Goal: Use online tool/utility: Utilize a website feature to perform a specific function

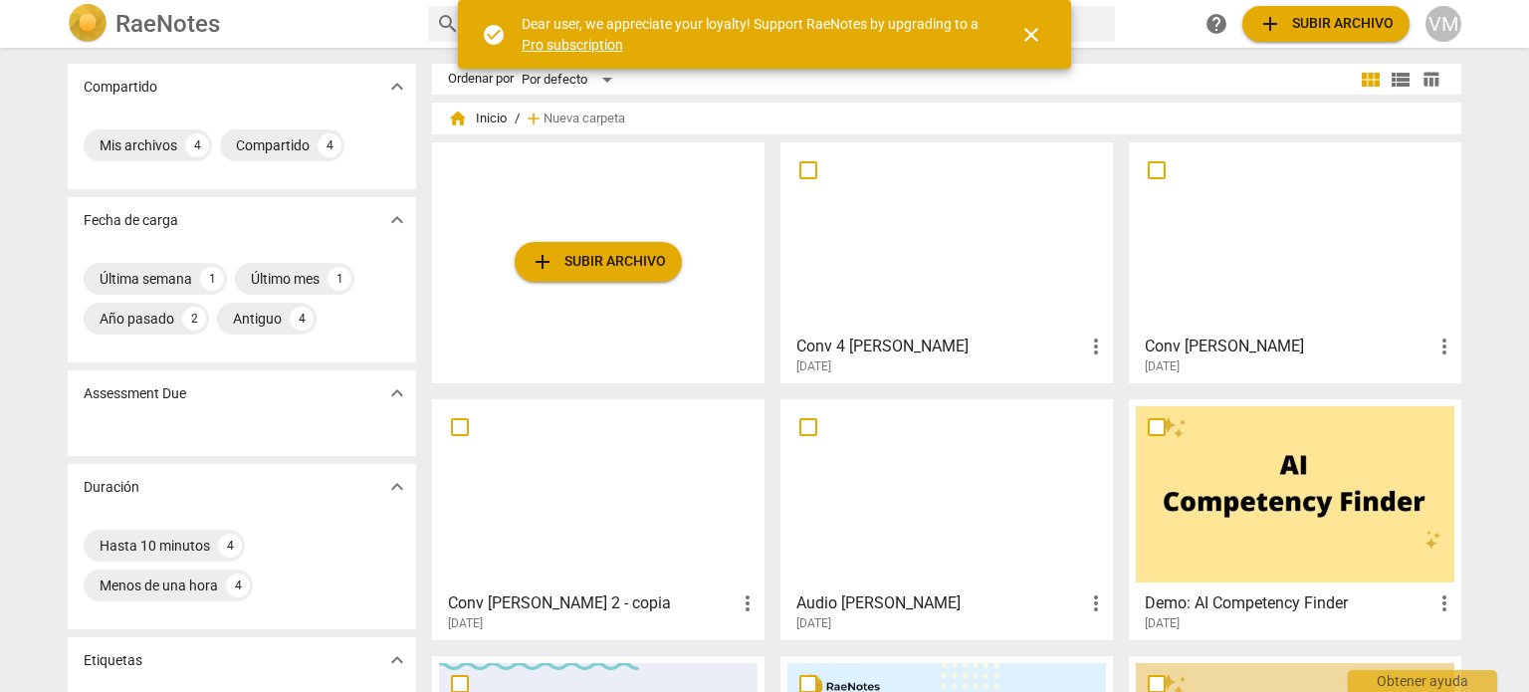
click at [1291, 272] on div at bounding box center [1295, 237] width 319 height 176
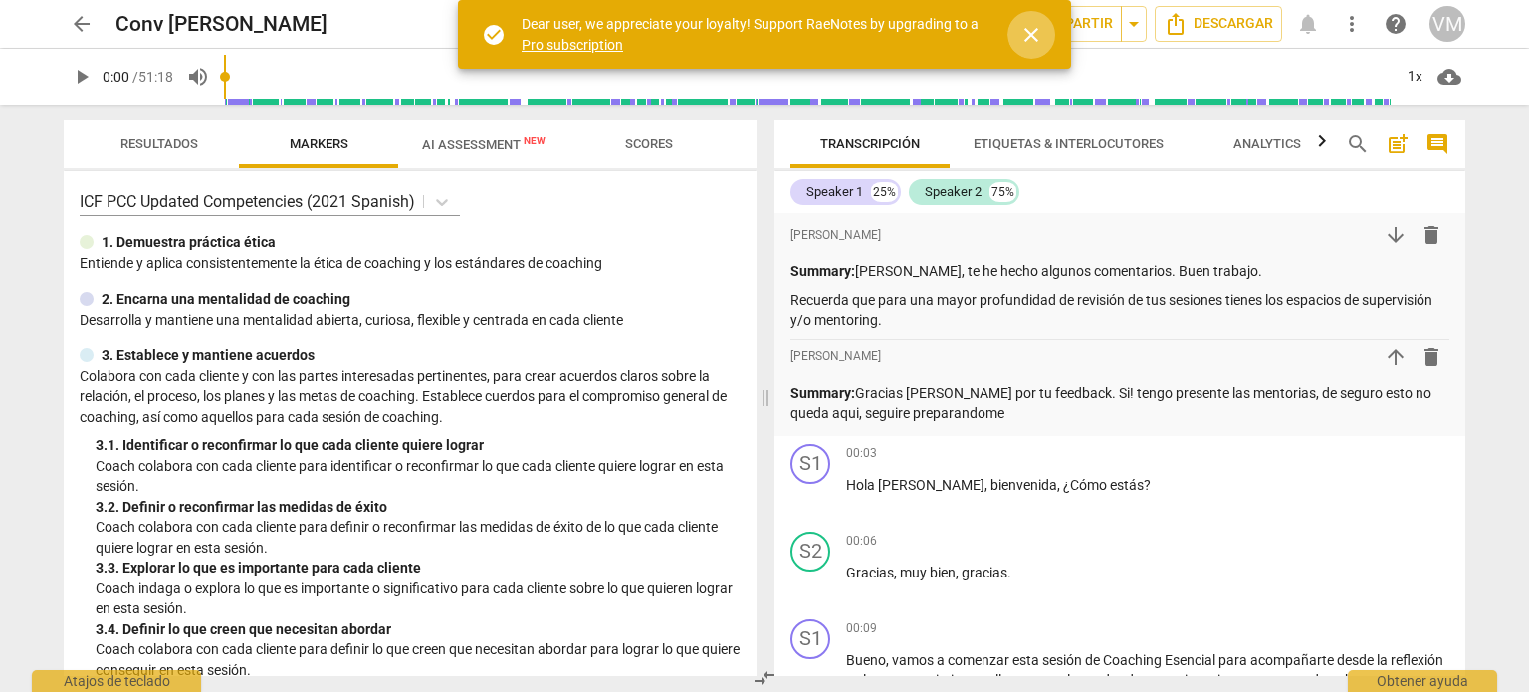
click at [1034, 39] on span "close" at bounding box center [1031, 35] width 24 height 24
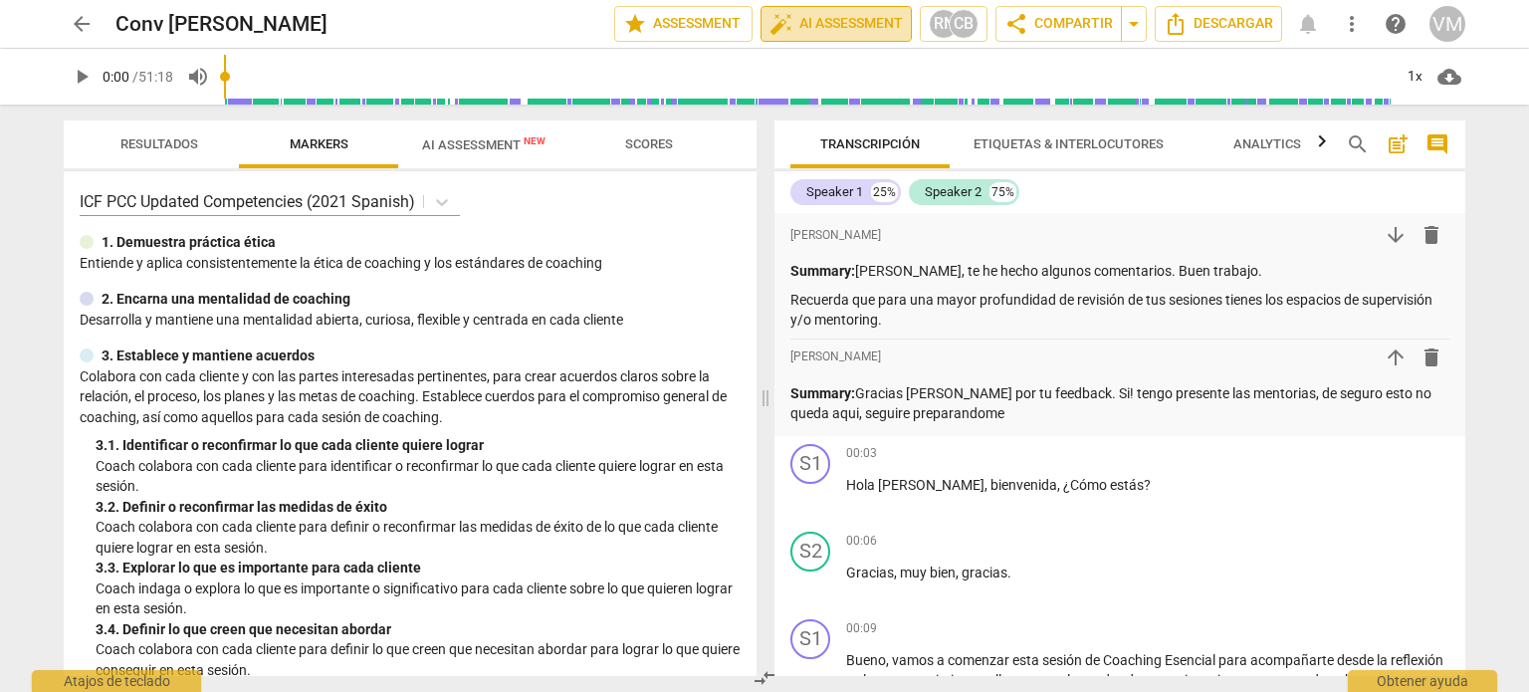
click at [840, 14] on span "auto_fix_high AI Assessment" at bounding box center [836, 24] width 133 height 24
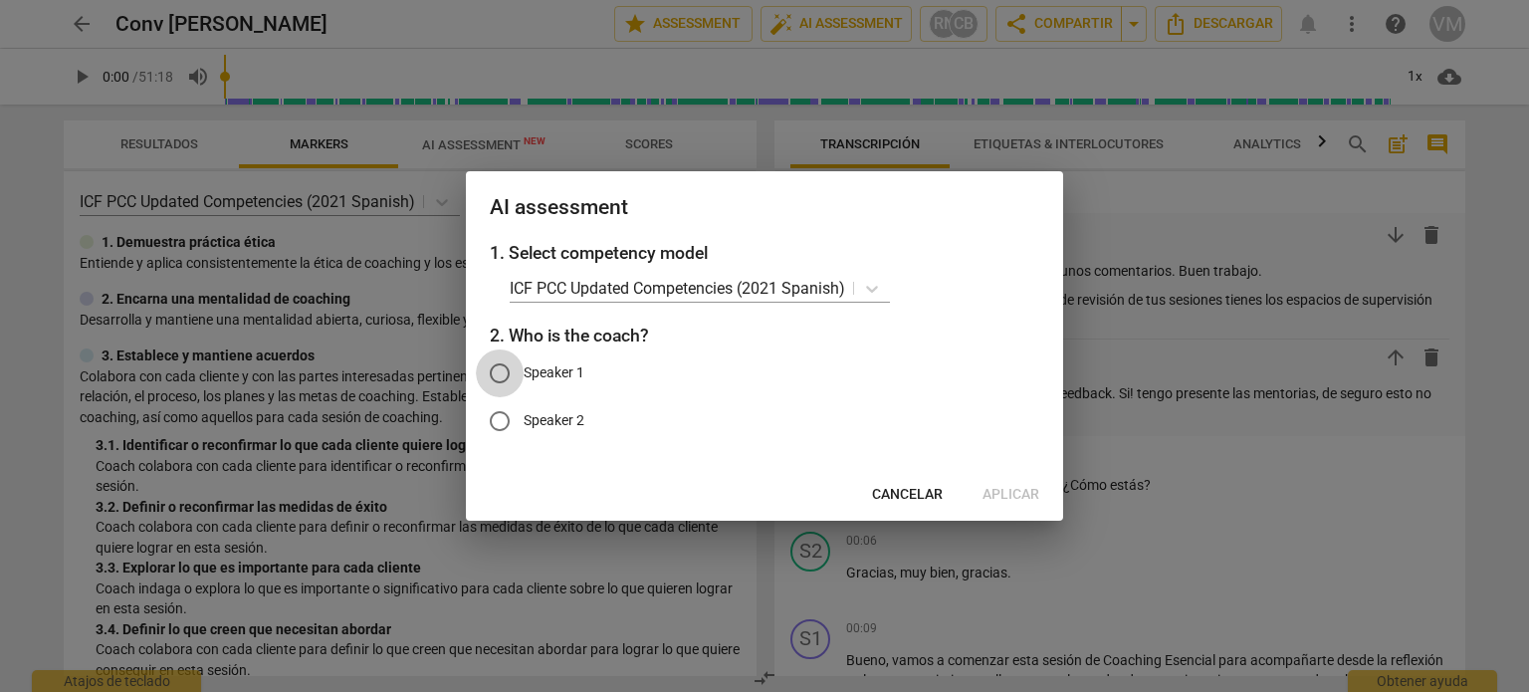
click at [498, 376] on input "Speaker 1" at bounding box center [500, 373] width 48 height 48
radio input "true"
click at [1011, 492] on span "Aplicar" at bounding box center [1011, 495] width 57 height 20
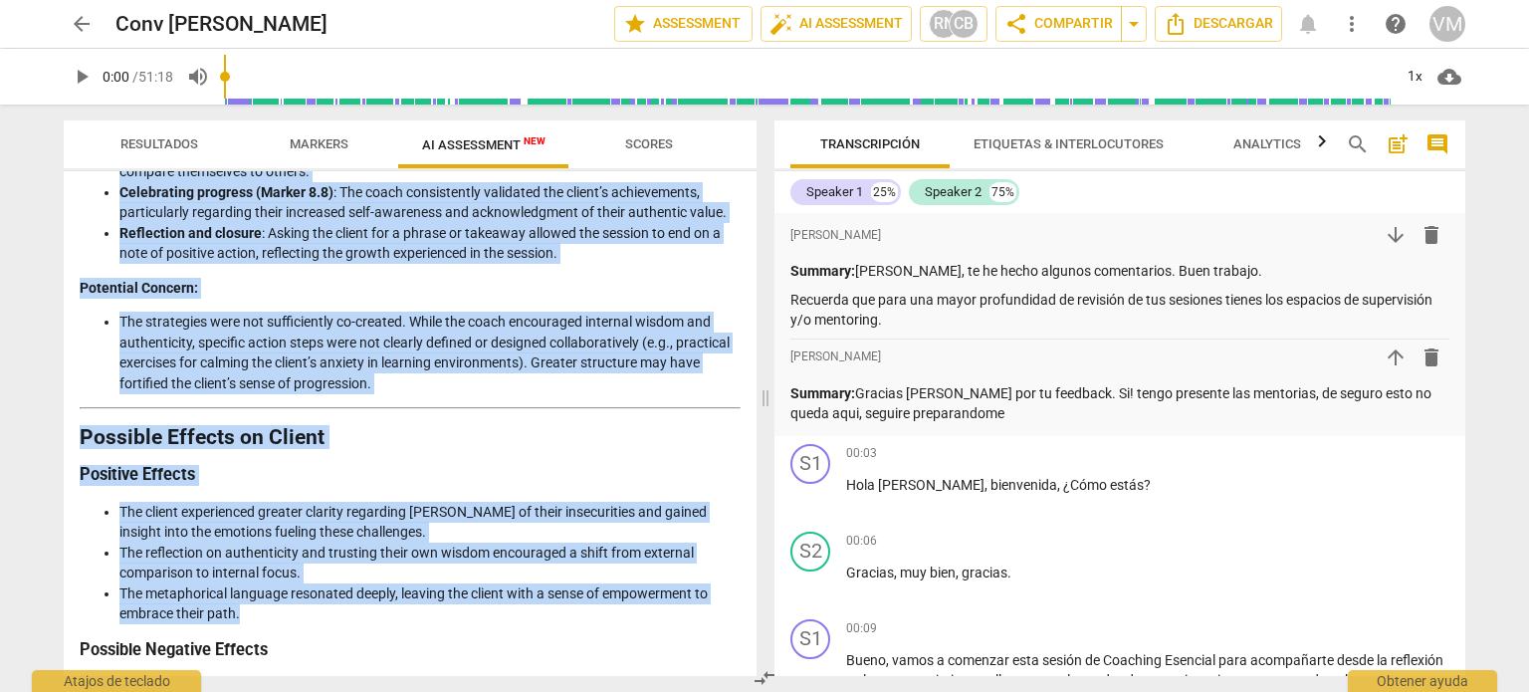
scroll to position [3042, 0]
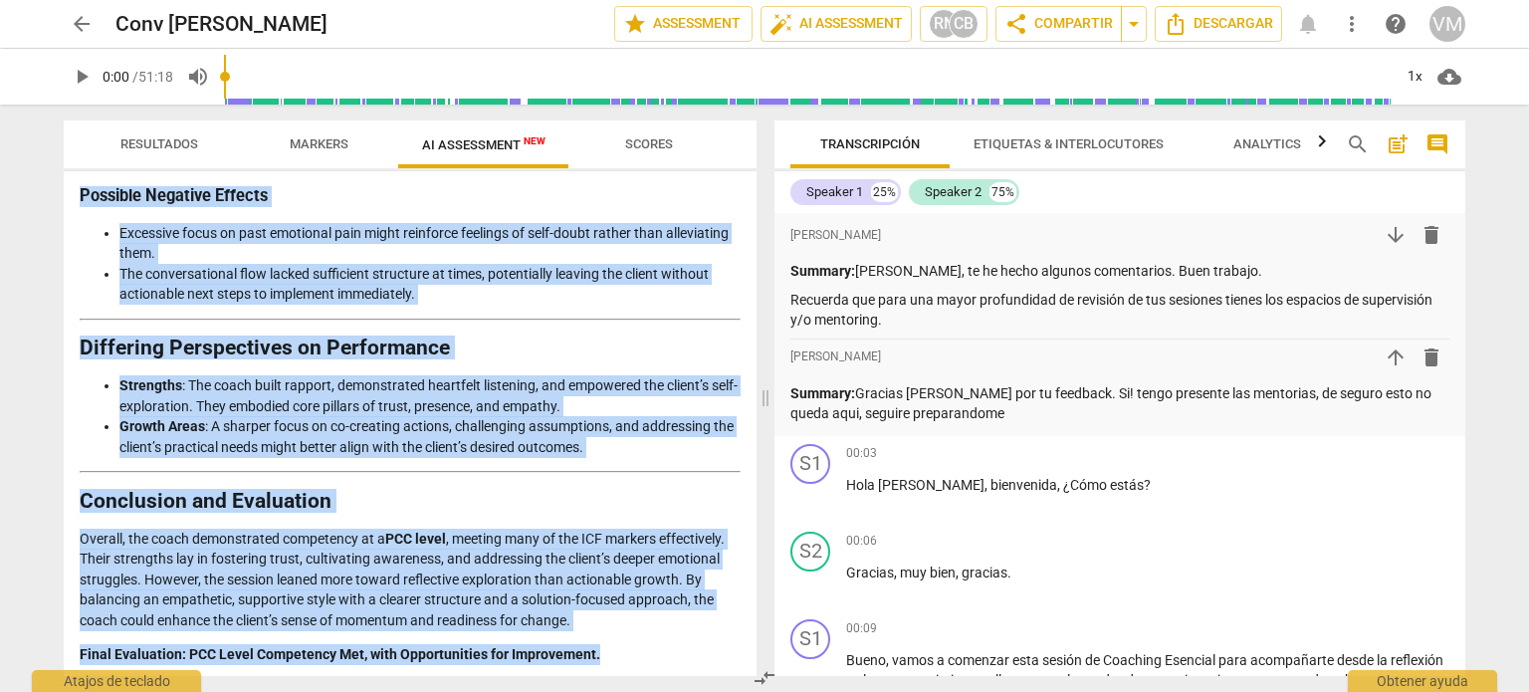
drag, startPoint x: 83, startPoint y: 228, endPoint x: 628, endPoint y: 656, distance: 693.5
copy div "Detailed and Objective Analysis of the Coaching Session Introduction The sessio…"
click at [76, 30] on span "arrow_back" at bounding box center [82, 24] width 24 height 24
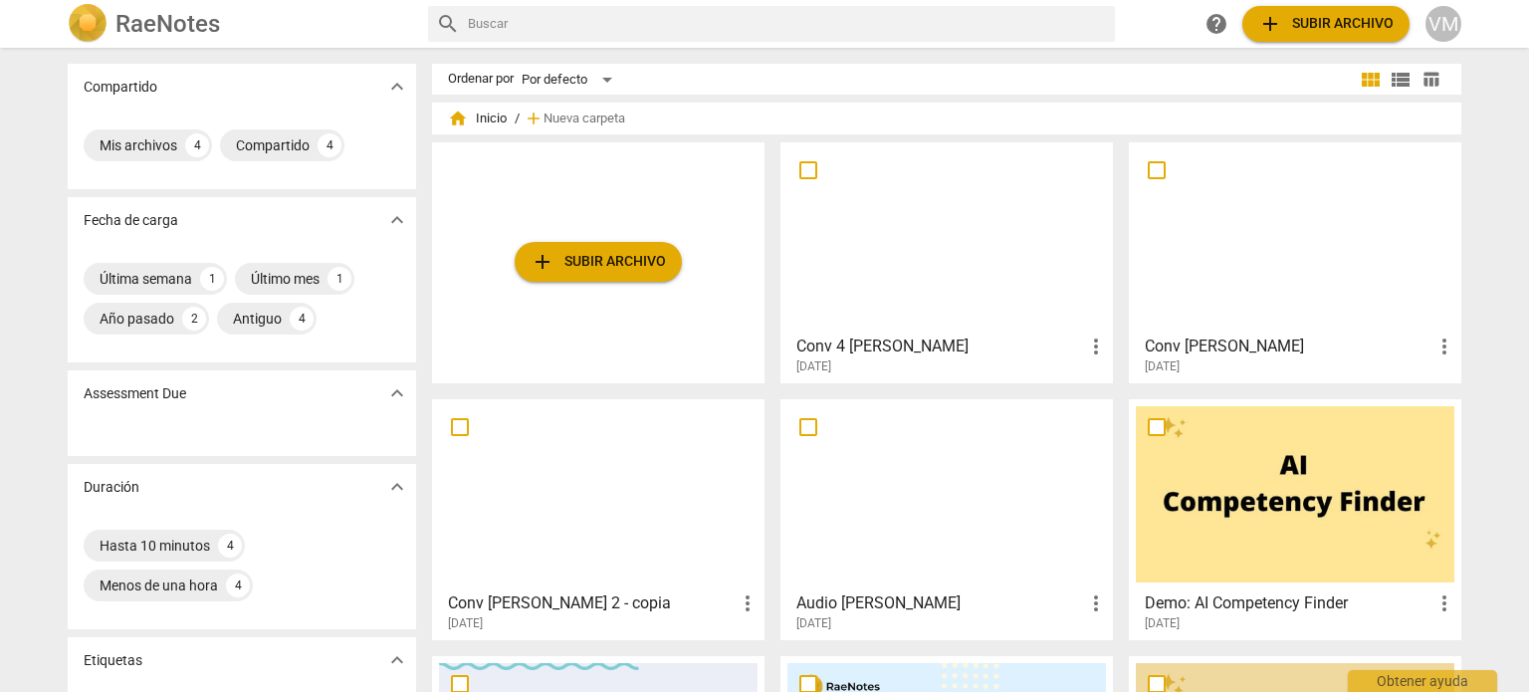
click at [656, 513] on div at bounding box center [598, 494] width 319 height 176
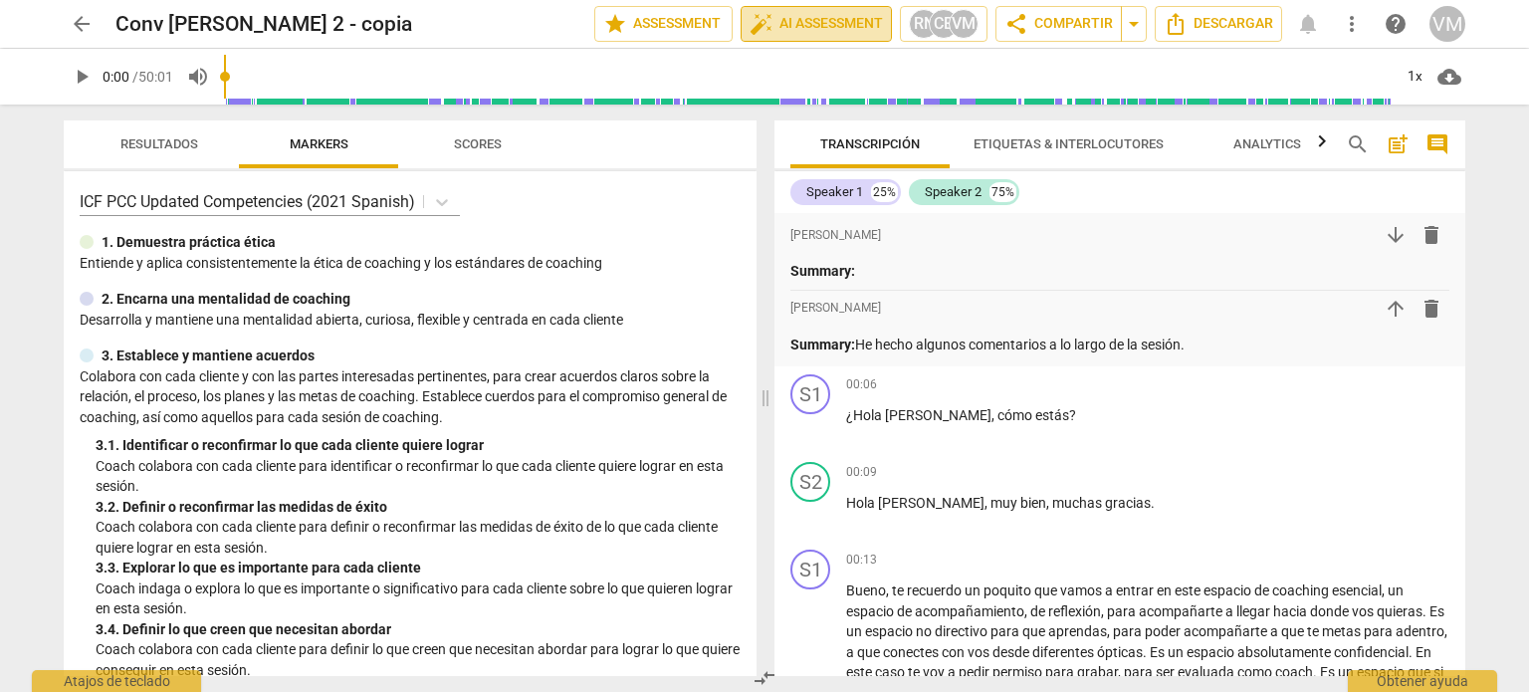
click at [852, 25] on span "auto_fix_high AI Assessment" at bounding box center [816, 24] width 133 height 24
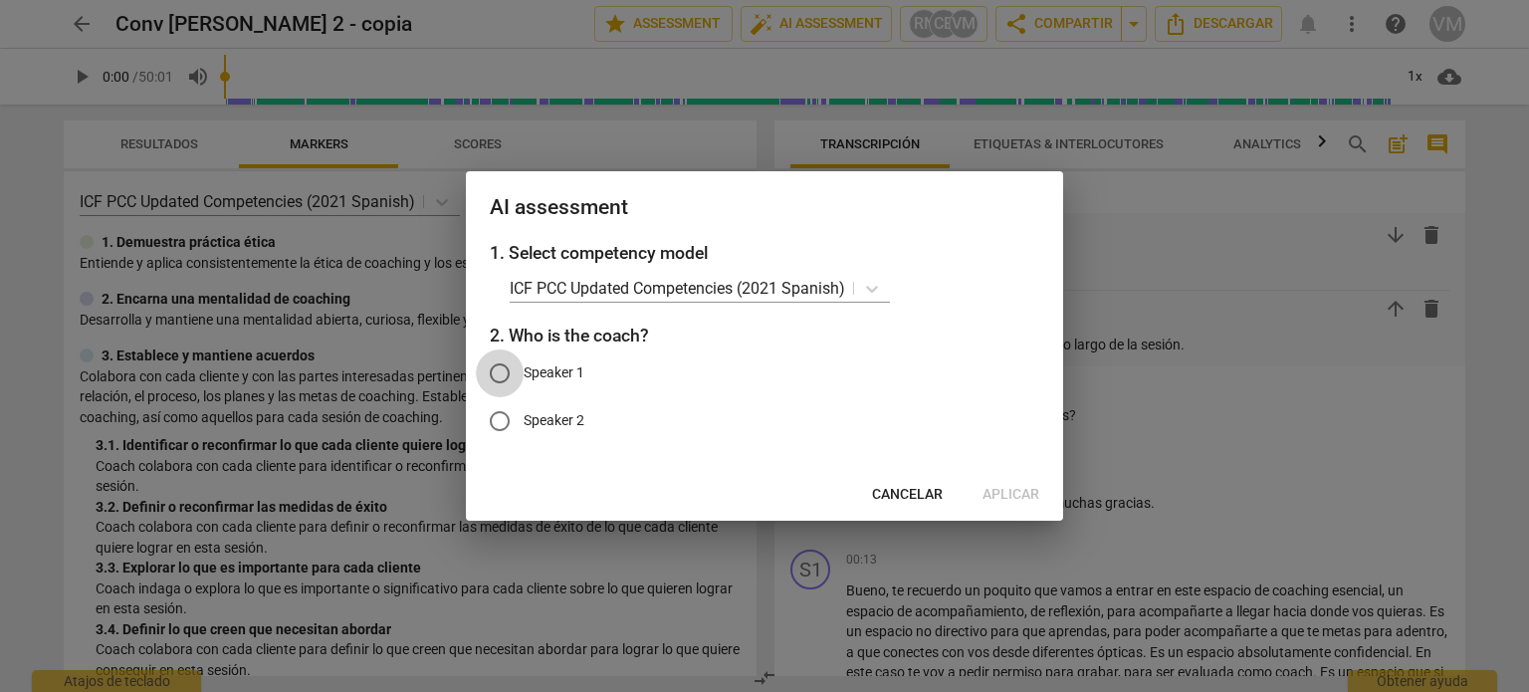
click at [503, 365] on input "Speaker 1" at bounding box center [500, 373] width 48 height 48
radio input "true"
click at [994, 489] on span "Aplicar" at bounding box center [1011, 495] width 57 height 20
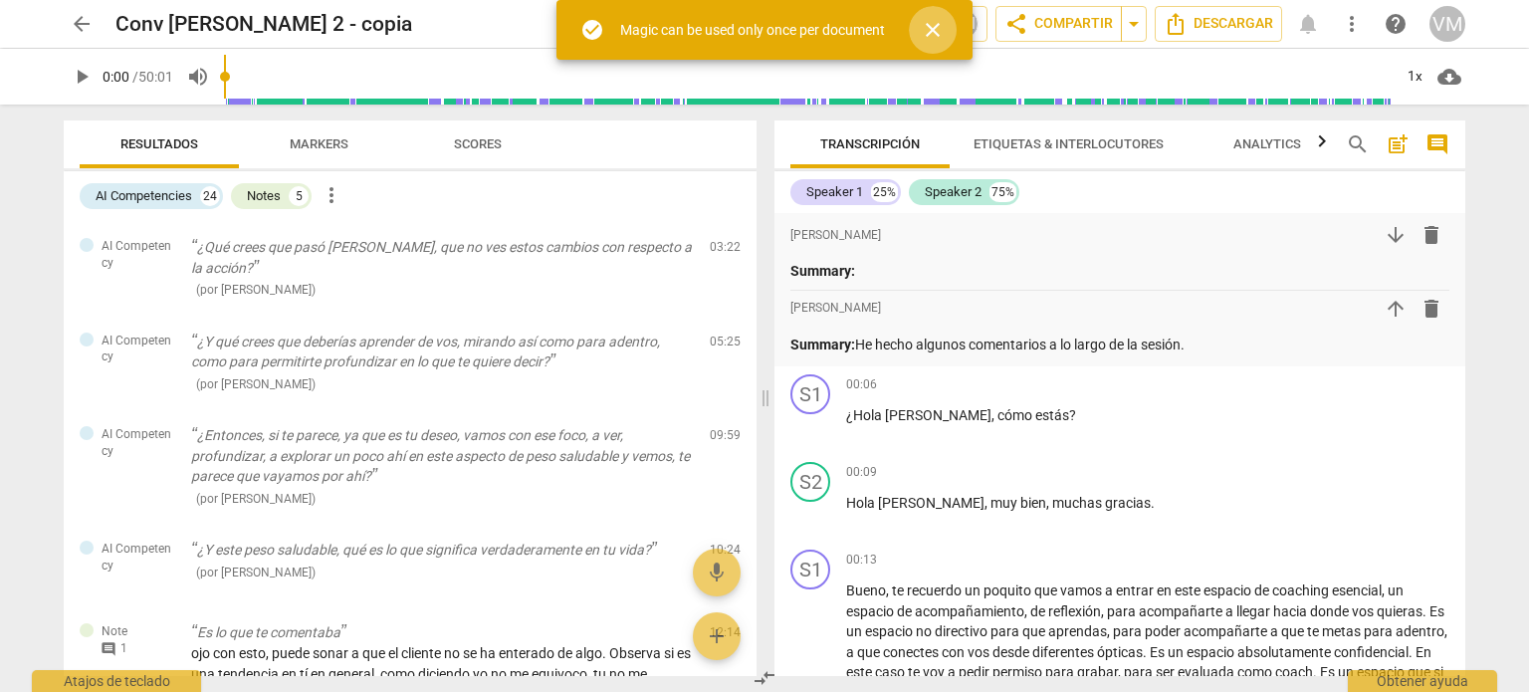
click at [929, 31] on span "close" at bounding box center [933, 30] width 24 height 24
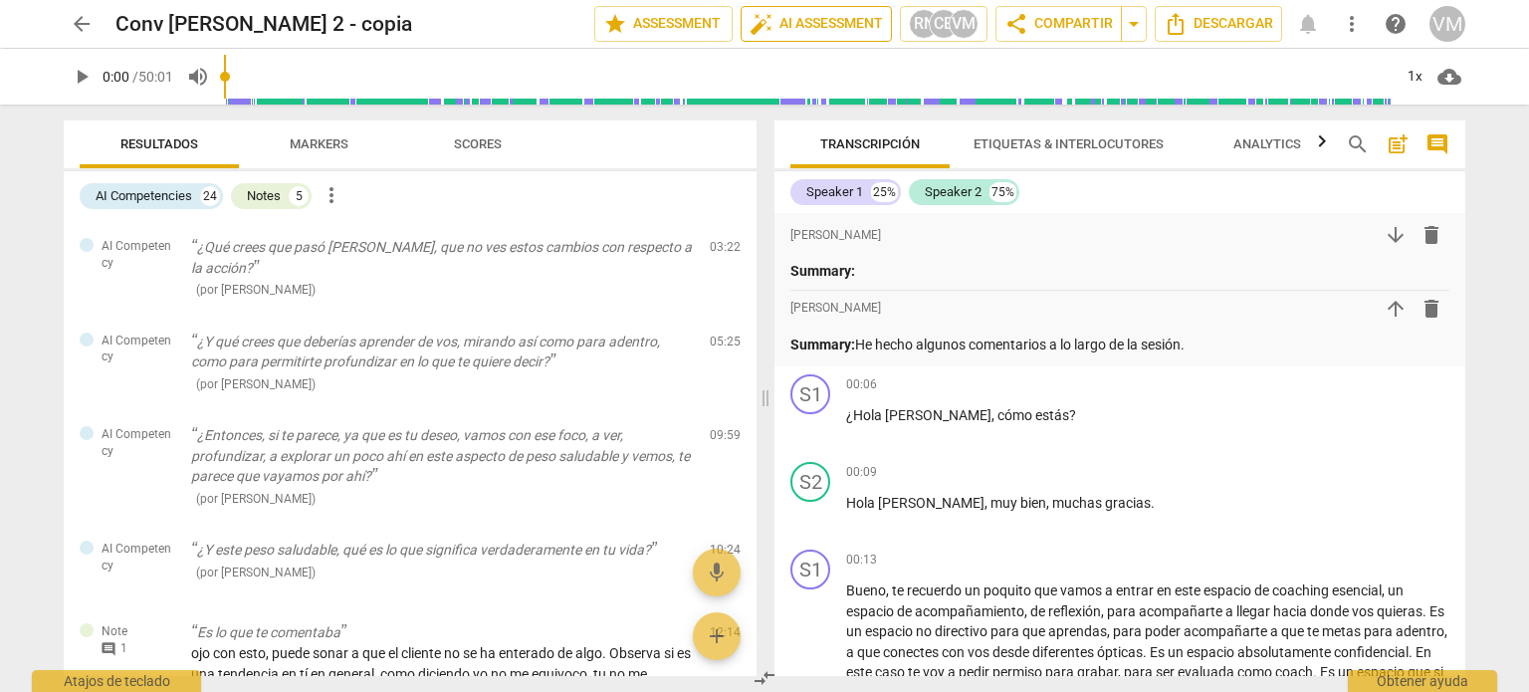
click at [815, 19] on span "auto_fix_high AI Assessment" at bounding box center [816, 24] width 133 height 24
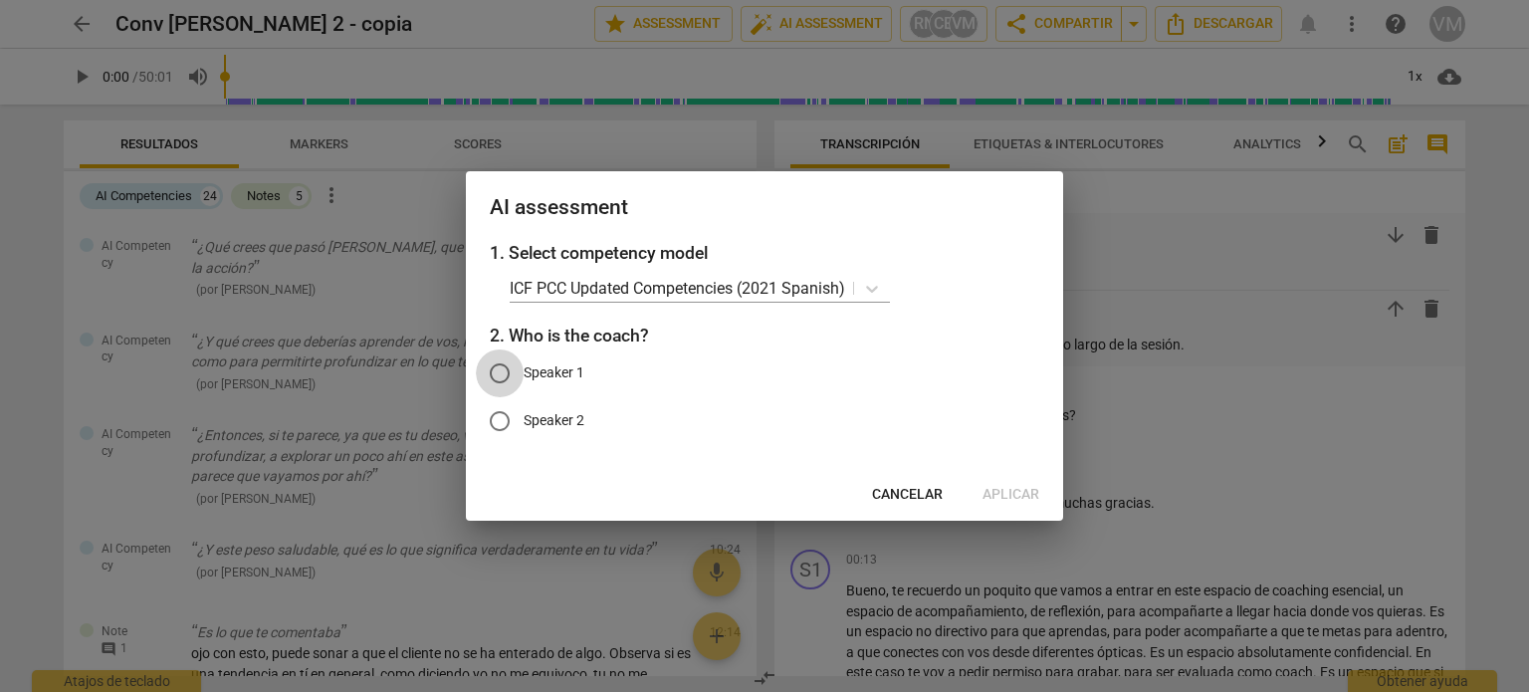
click at [502, 365] on input "Speaker 1" at bounding box center [500, 373] width 48 height 48
radio input "true"
click at [1012, 489] on span "Aplicar" at bounding box center [1011, 495] width 57 height 20
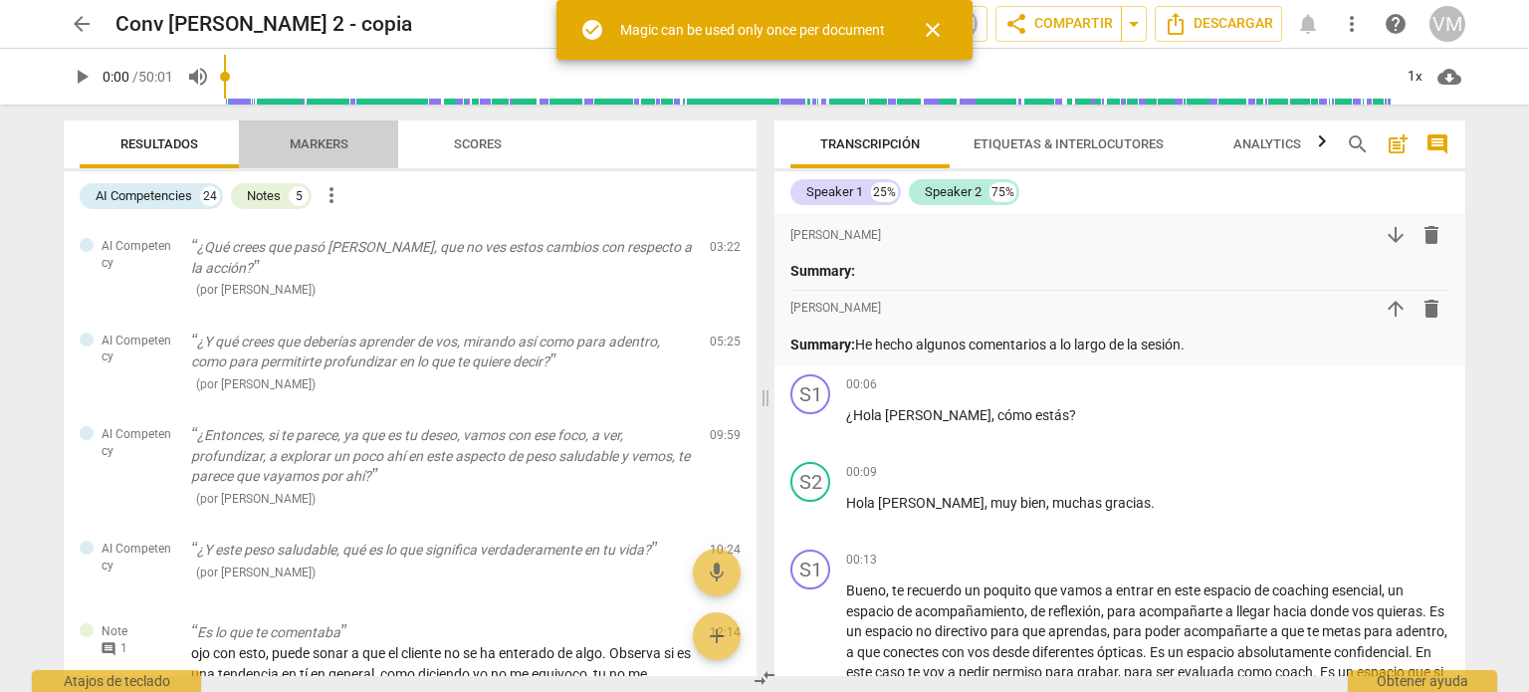
click at [327, 139] on span "Markers" at bounding box center [319, 143] width 59 height 15
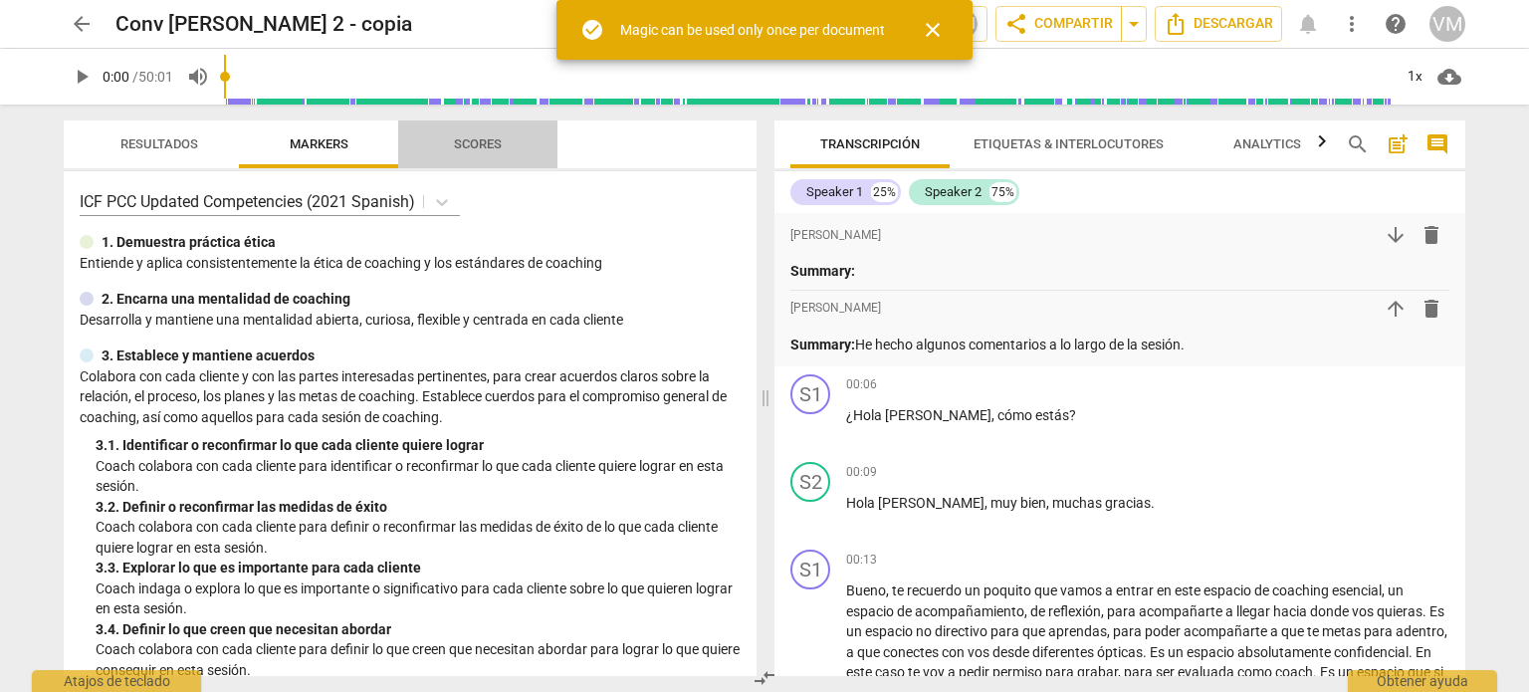
click at [462, 147] on span "Scores" at bounding box center [478, 143] width 48 height 15
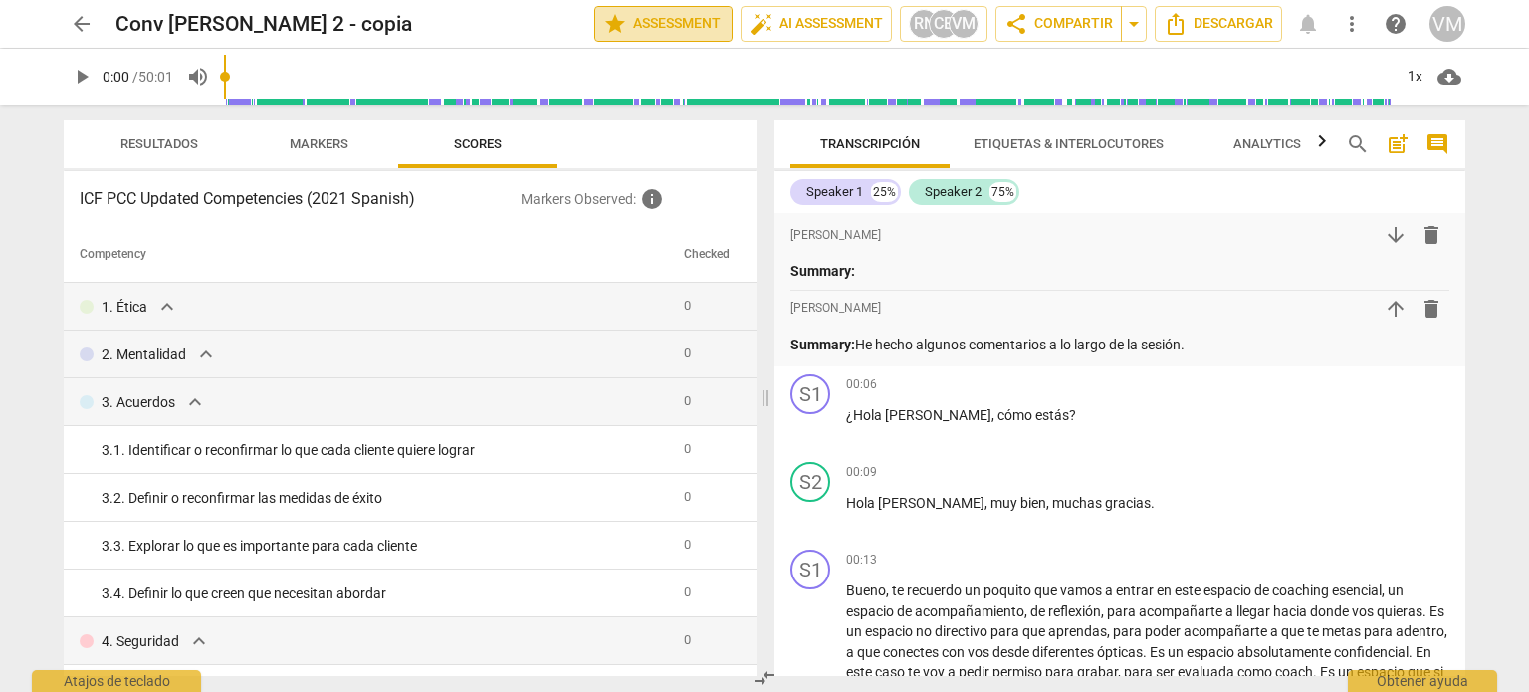
click at [673, 27] on span "star Assessment" at bounding box center [663, 24] width 120 height 24
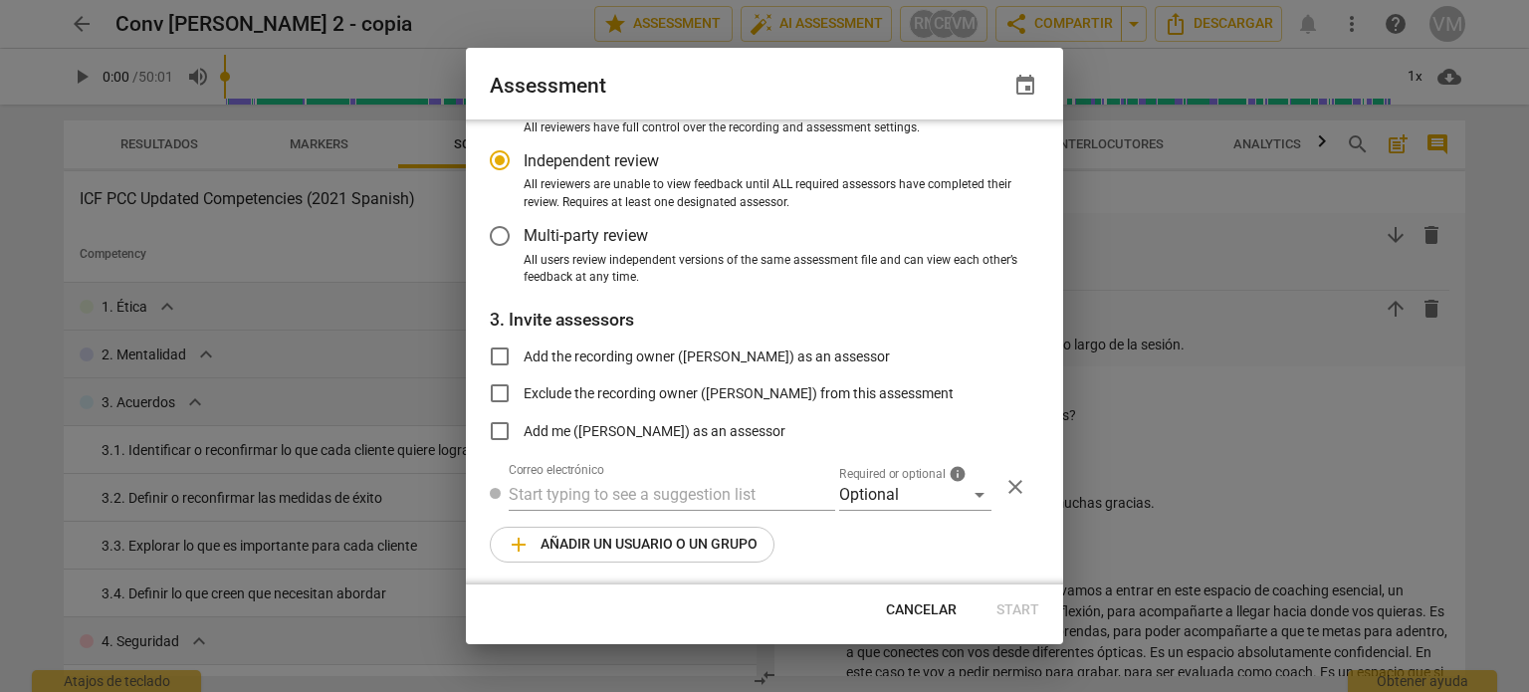
scroll to position [150, 0]
click at [935, 611] on span "Cancelar" at bounding box center [921, 610] width 71 height 20
radio input "false"
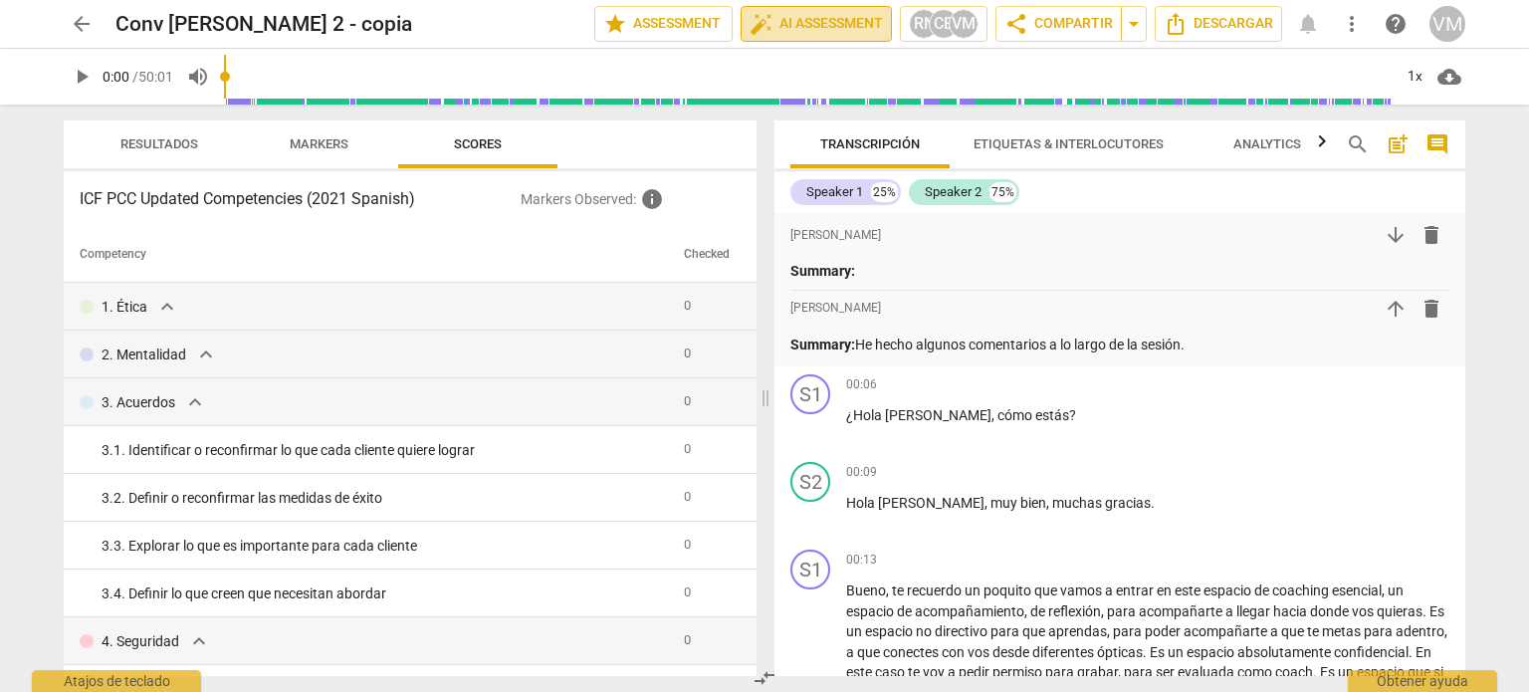
click at [856, 16] on span "auto_fix_high AI Assessment" at bounding box center [816, 24] width 133 height 24
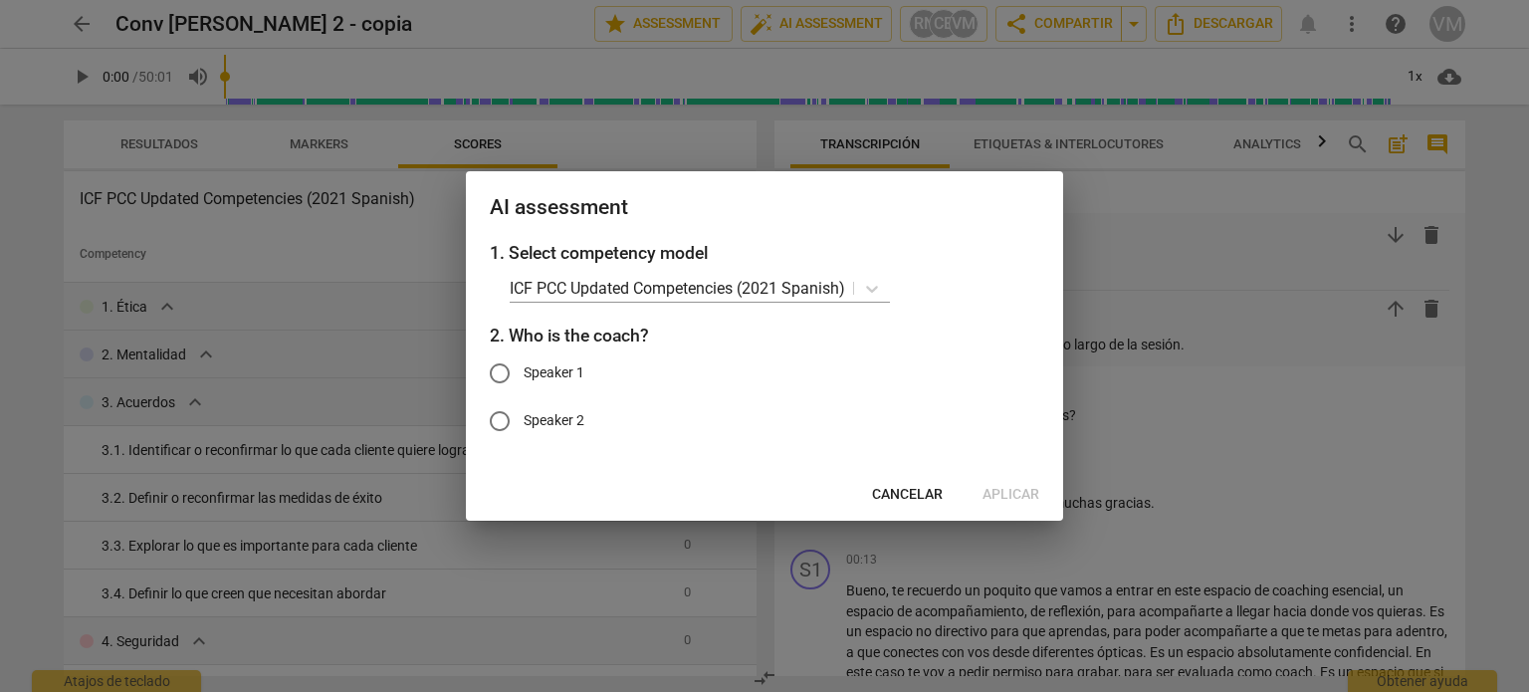
click at [498, 370] on input "Speaker 1" at bounding box center [500, 373] width 48 height 48
radio input "true"
drag, startPoint x: 883, startPoint y: 183, endPoint x: 1042, endPoint y: 470, distance: 328.0
click at [807, 254] on div "AI assessment 1. Select competency model ICF PCC Updated Competencies (2021 Spa…" at bounding box center [764, 345] width 597 height 348
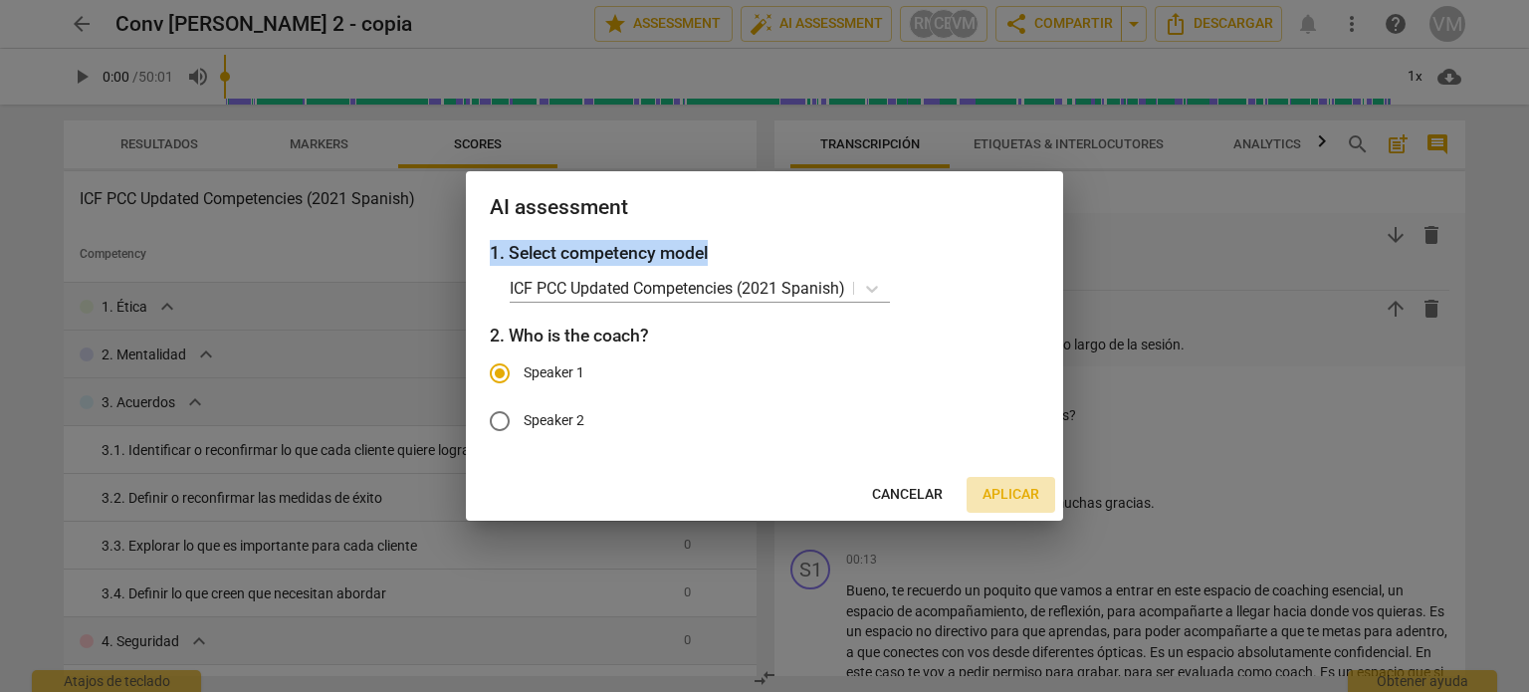
click at [1013, 490] on span "Aplicar" at bounding box center [1011, 495] width 57 height 20
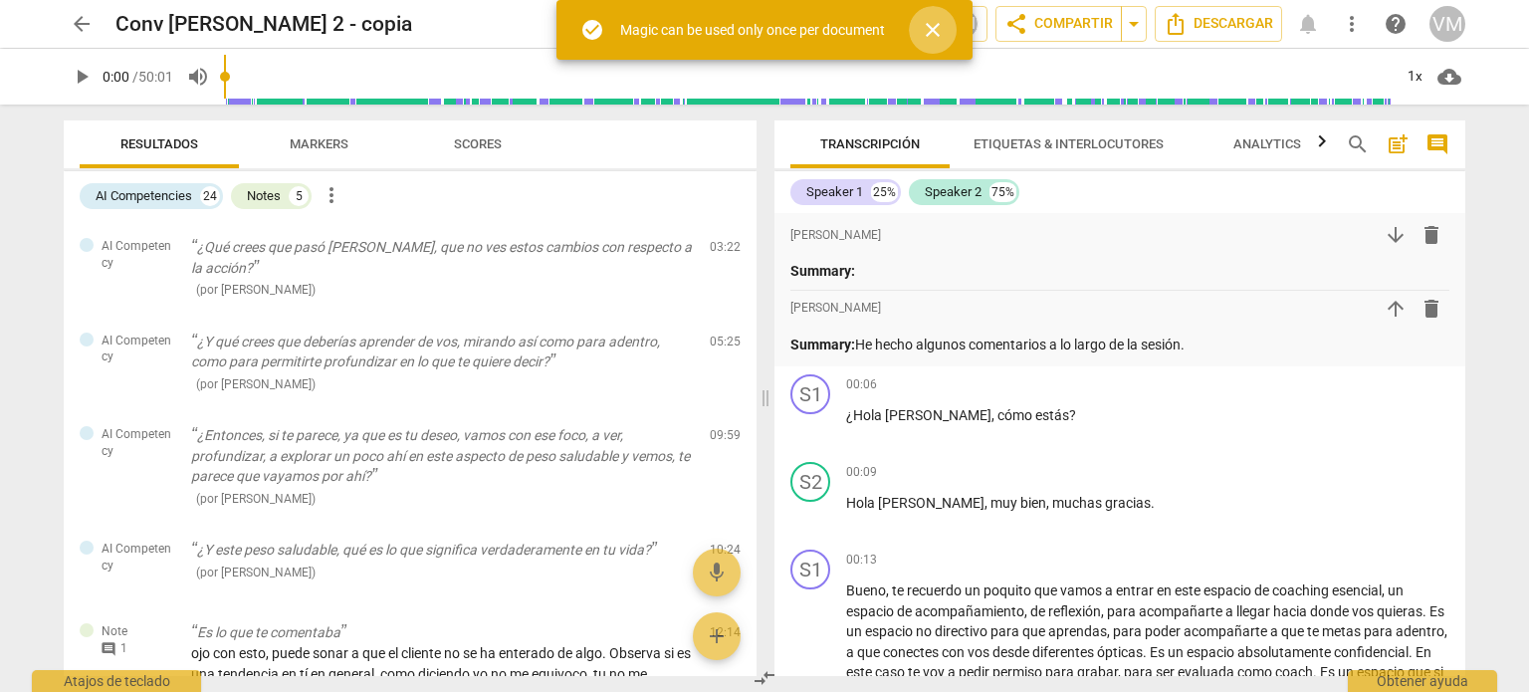
click at [932, 23] on span "close" at bounding box center [933, 30] width 24 height 24
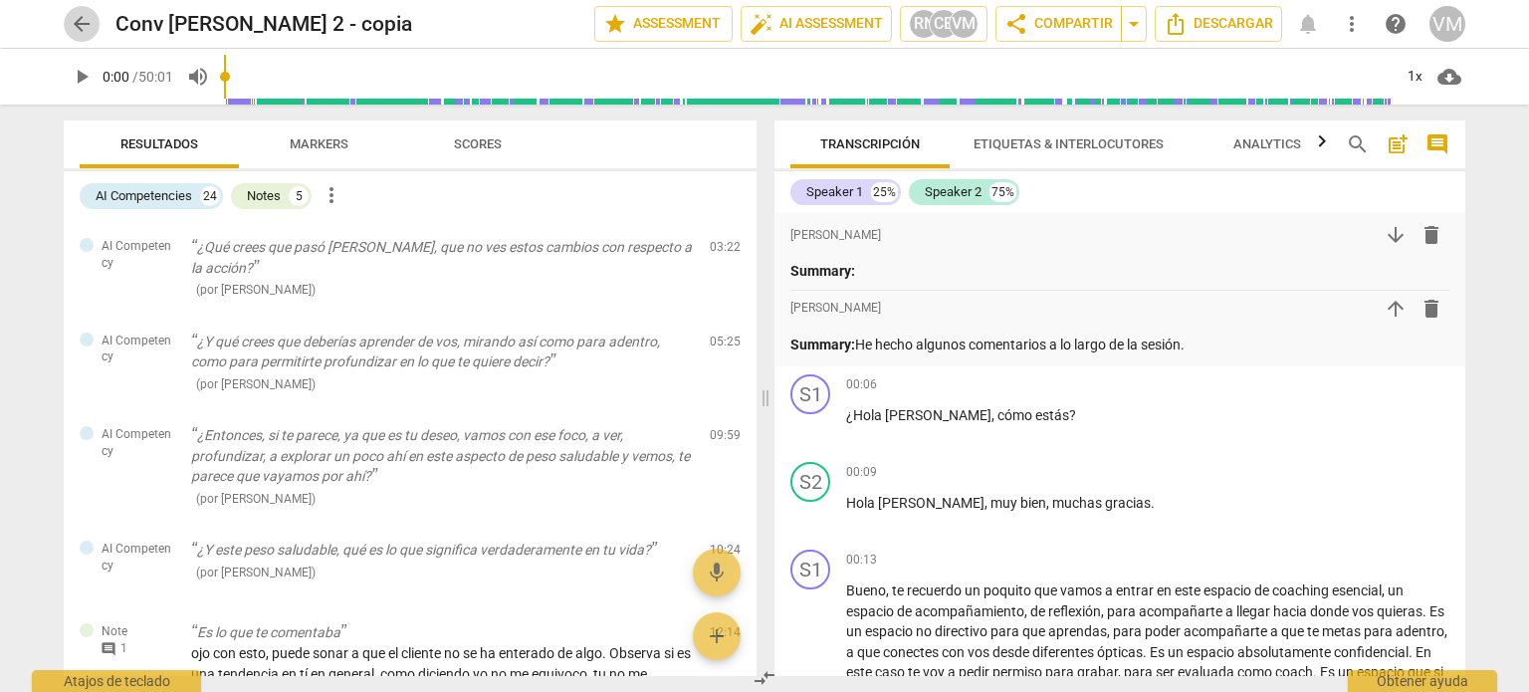
click at [87, 20] on span "arrow_back" at bounding box center [82, 24] width 24 height 24
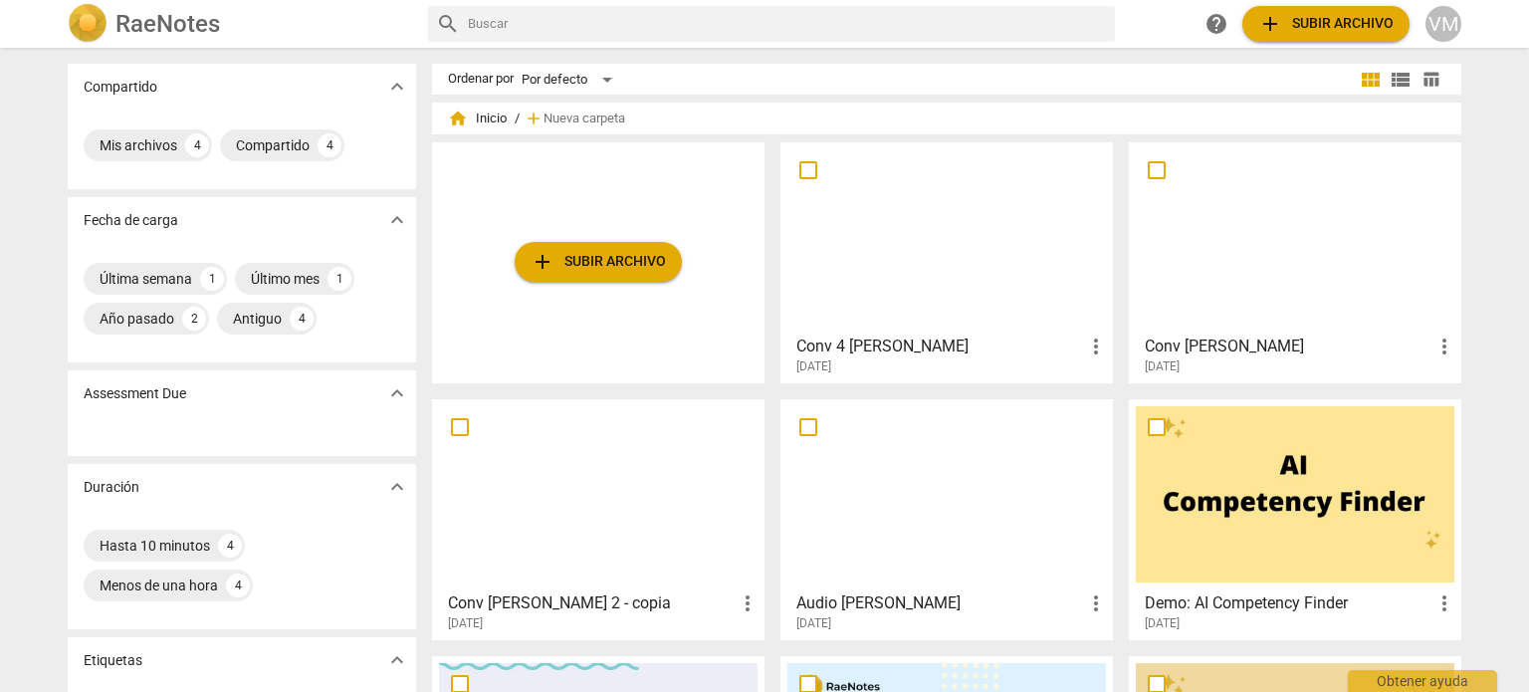
click at [947, 265] on div at bounding box center [946, 237] width 319 height 176
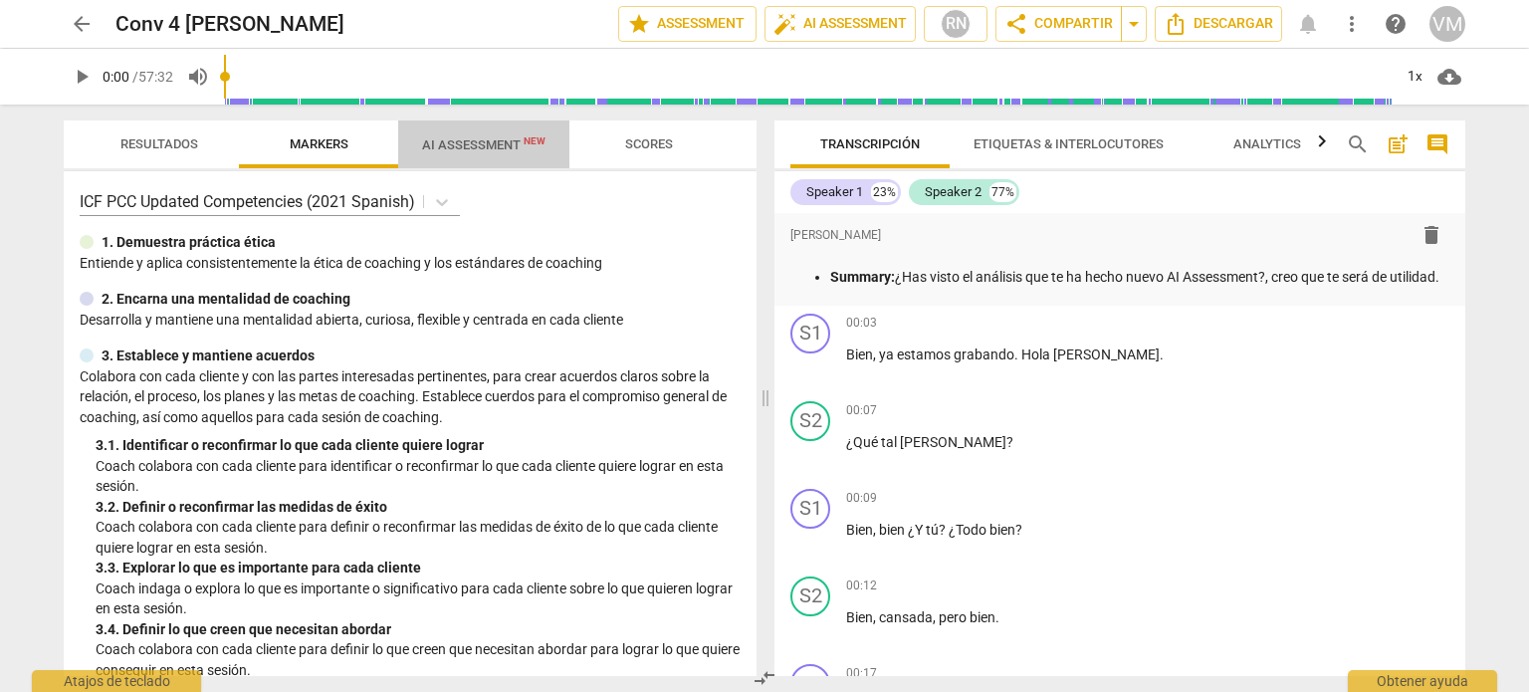
click at [473, 146] on span "AI Assessment New" at bounding box center [483, 144] width 123 height 15
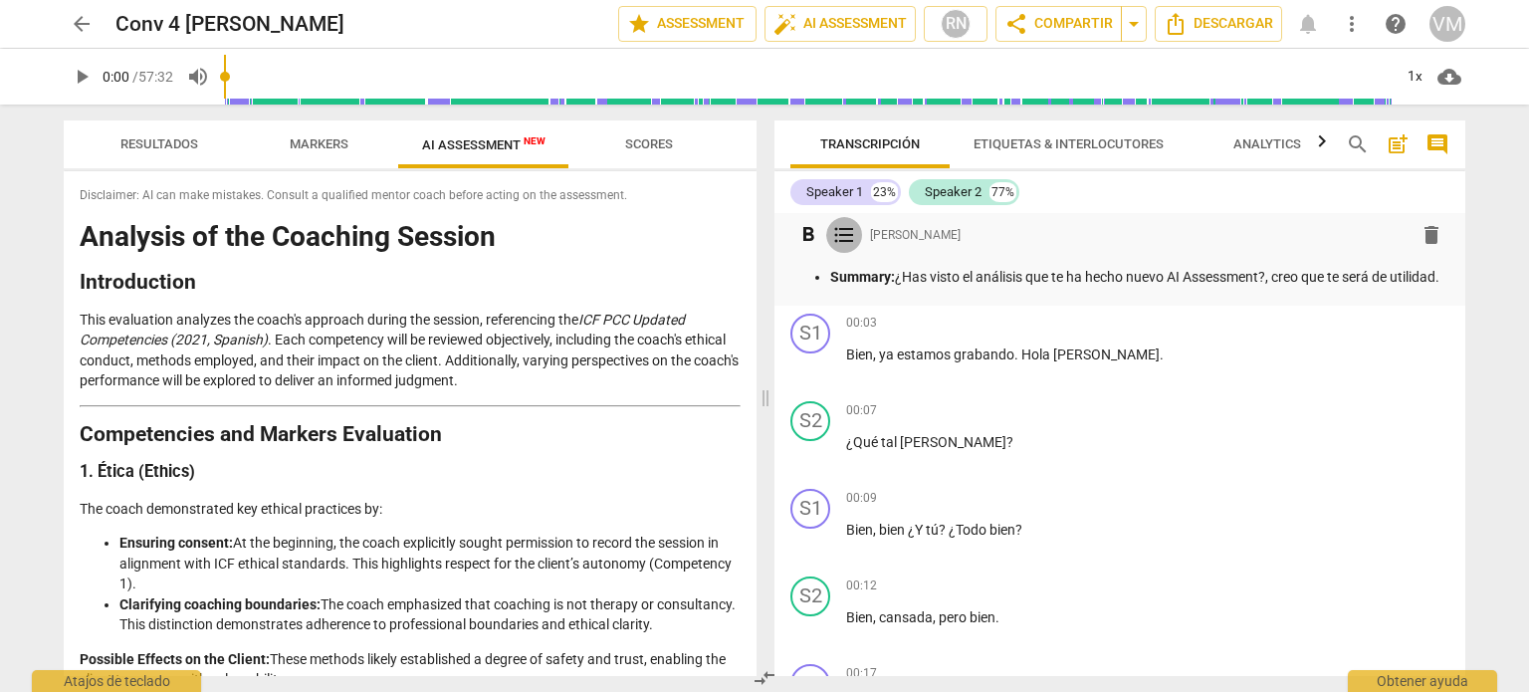
click at [842, 230] on span "format_list_bulleted" at bounding box center [844, 235] width 24 height 24
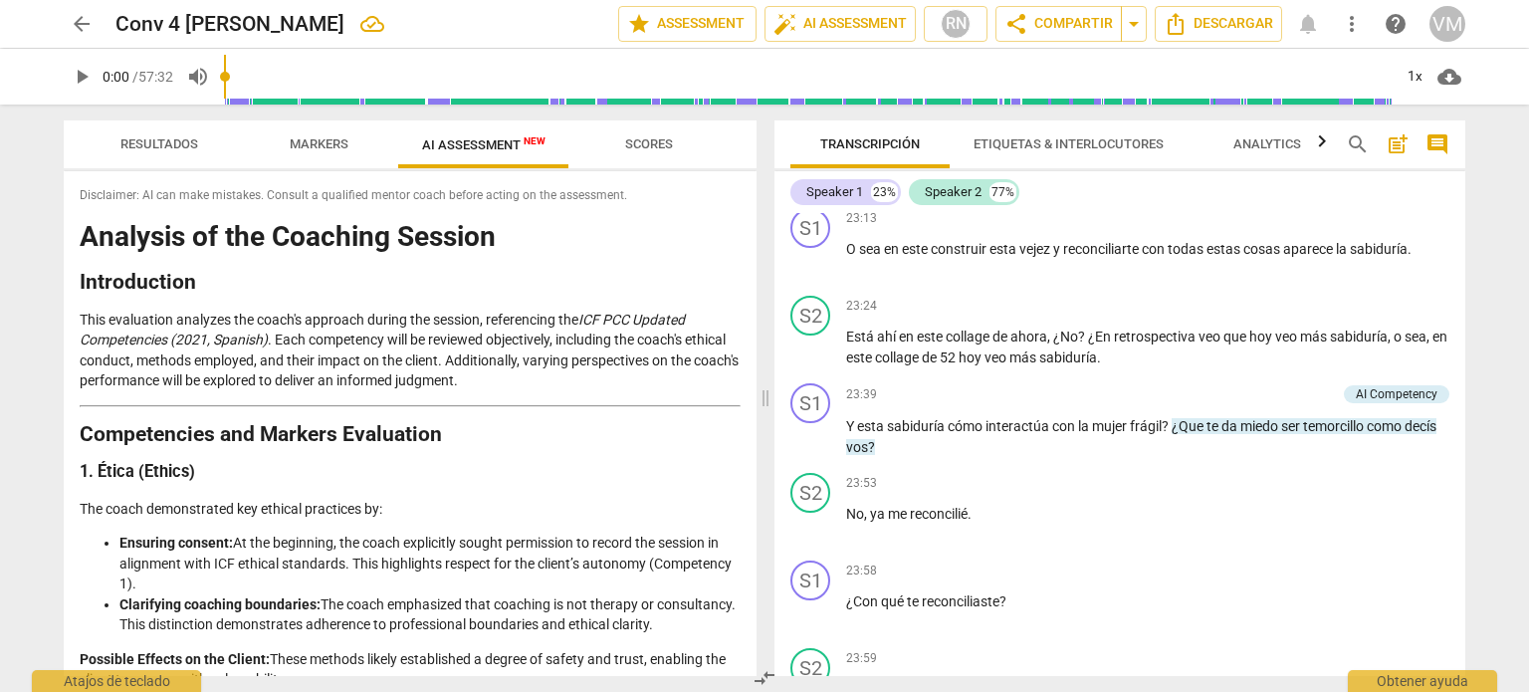
scroll to position [4380, 0]
click at [1258, 431] on span "miedo" at bounding box center [1260, 423] width 41 height 16
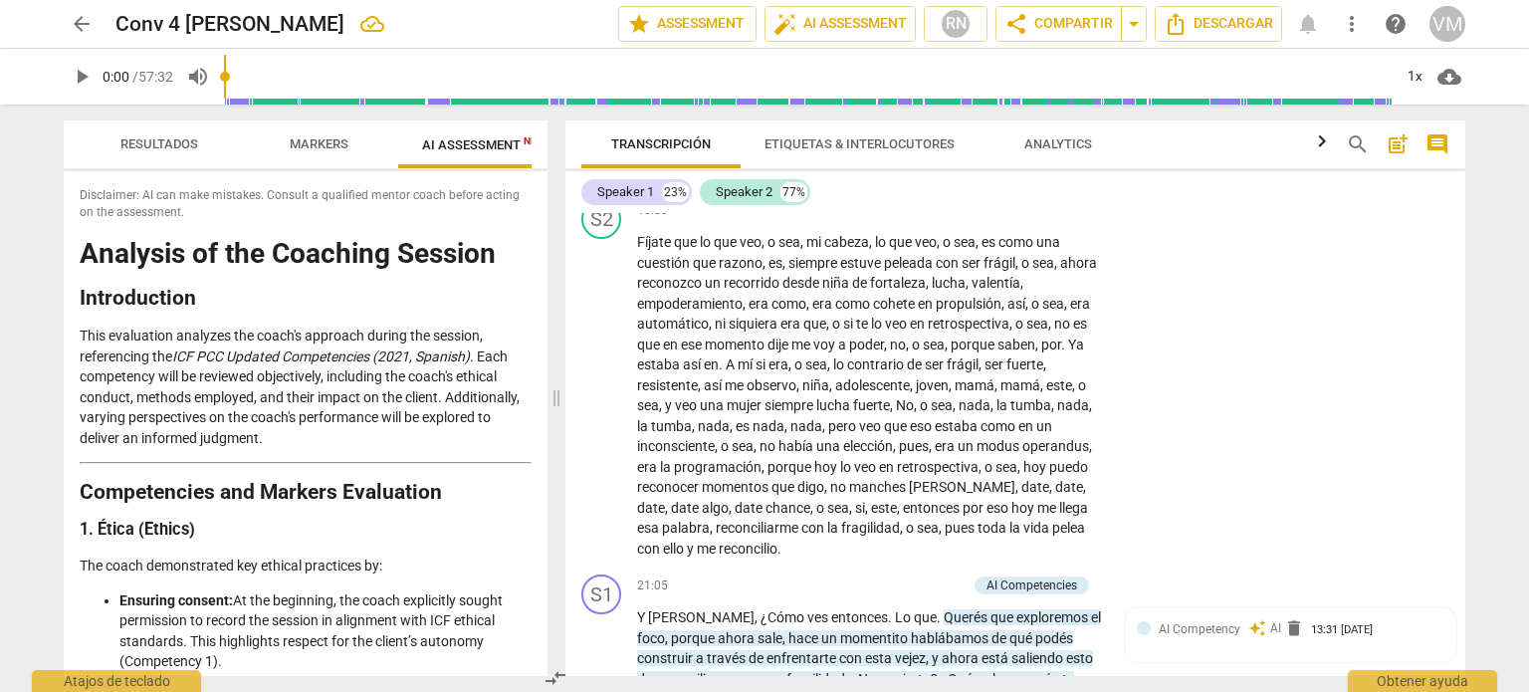
scroll to position [5346, 0]
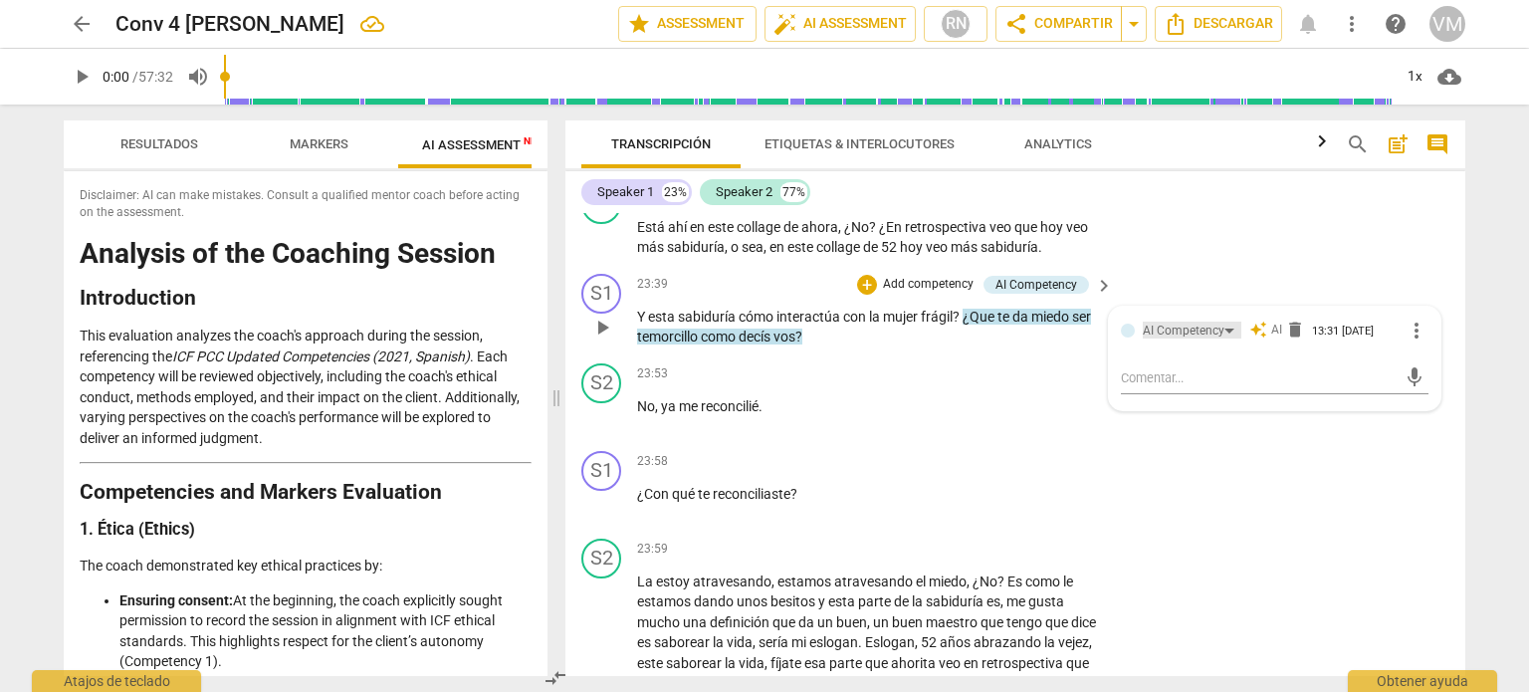
click at [1223, 338] on div "AI Competency" at bounding box center [1192, 330] width 99 height 17
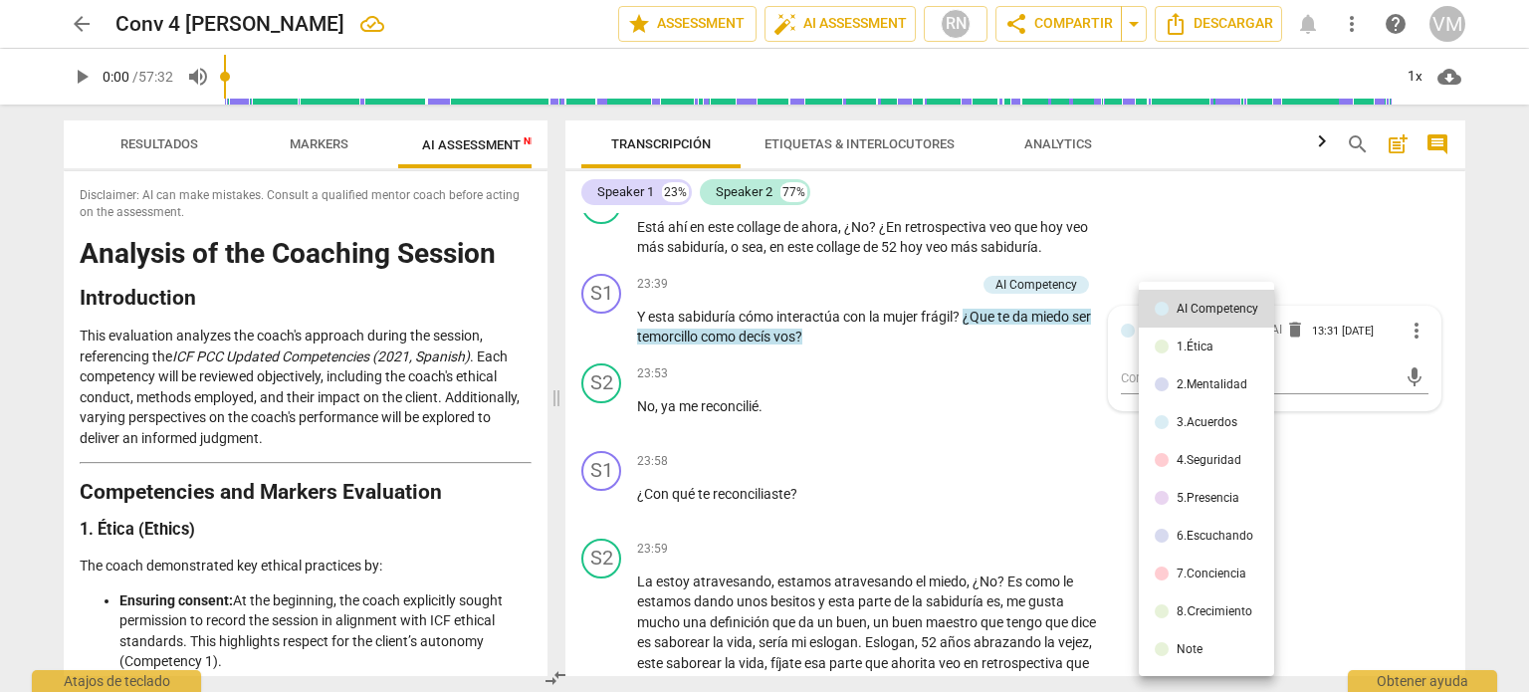
click at [1331, 246] on div at bounding box center [764, 346] width 1529 height 692
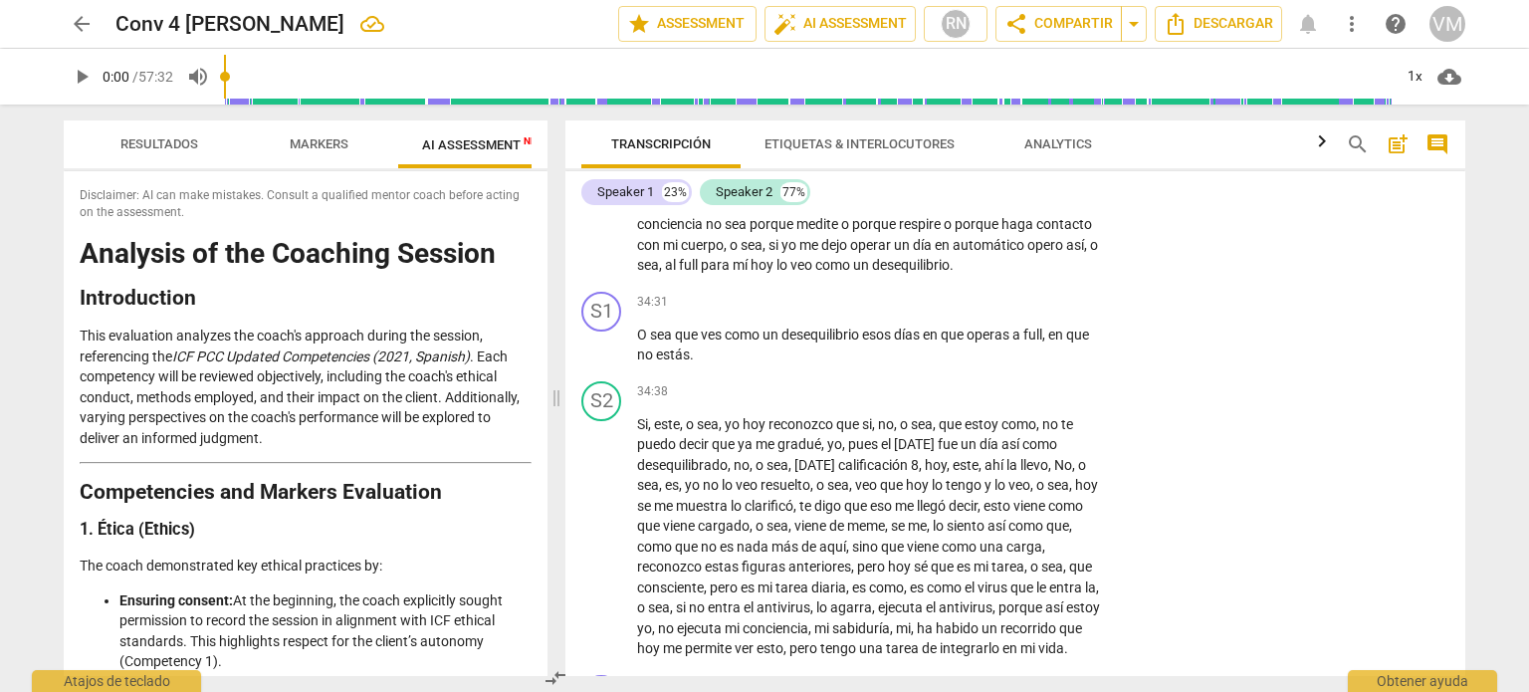
scroll to position [8034, 0]
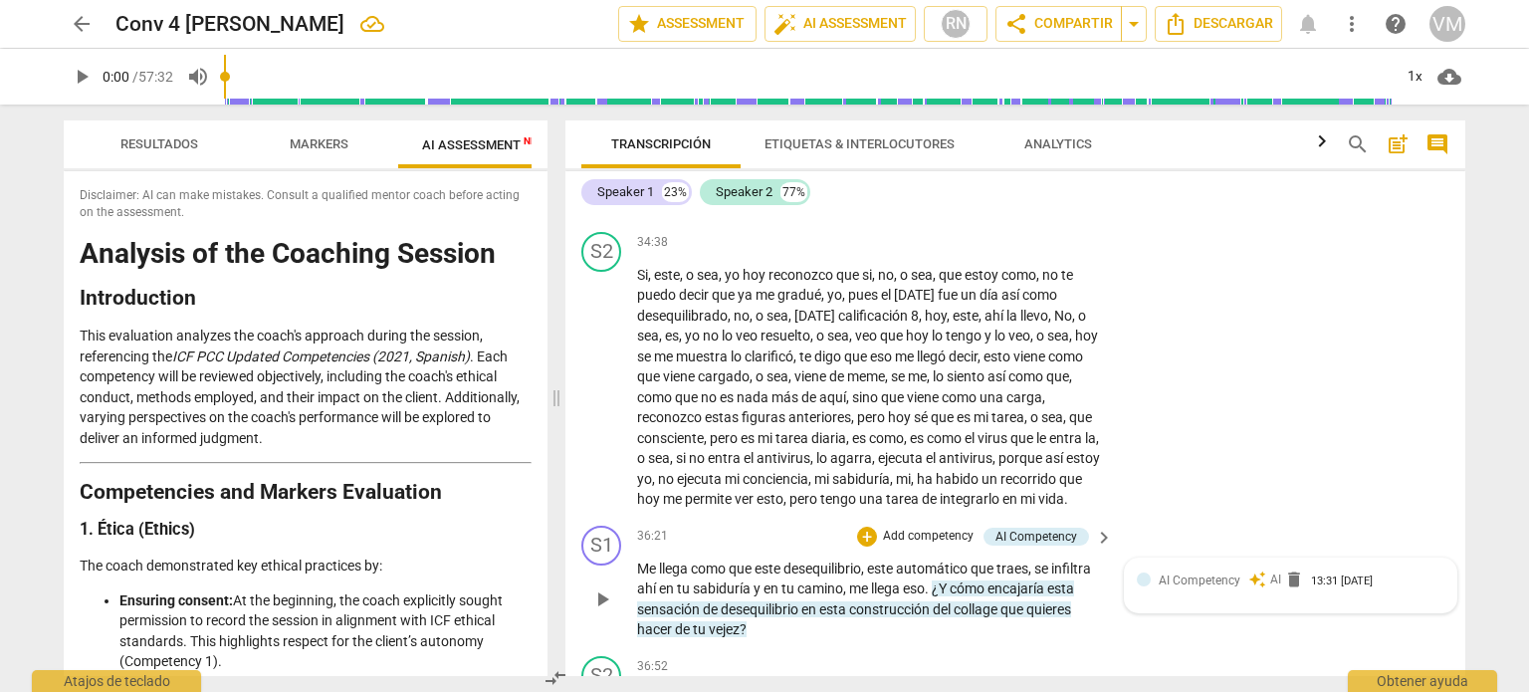
click at [1143, 586] on div at bounding box center [1144, 579] width 14 height 14
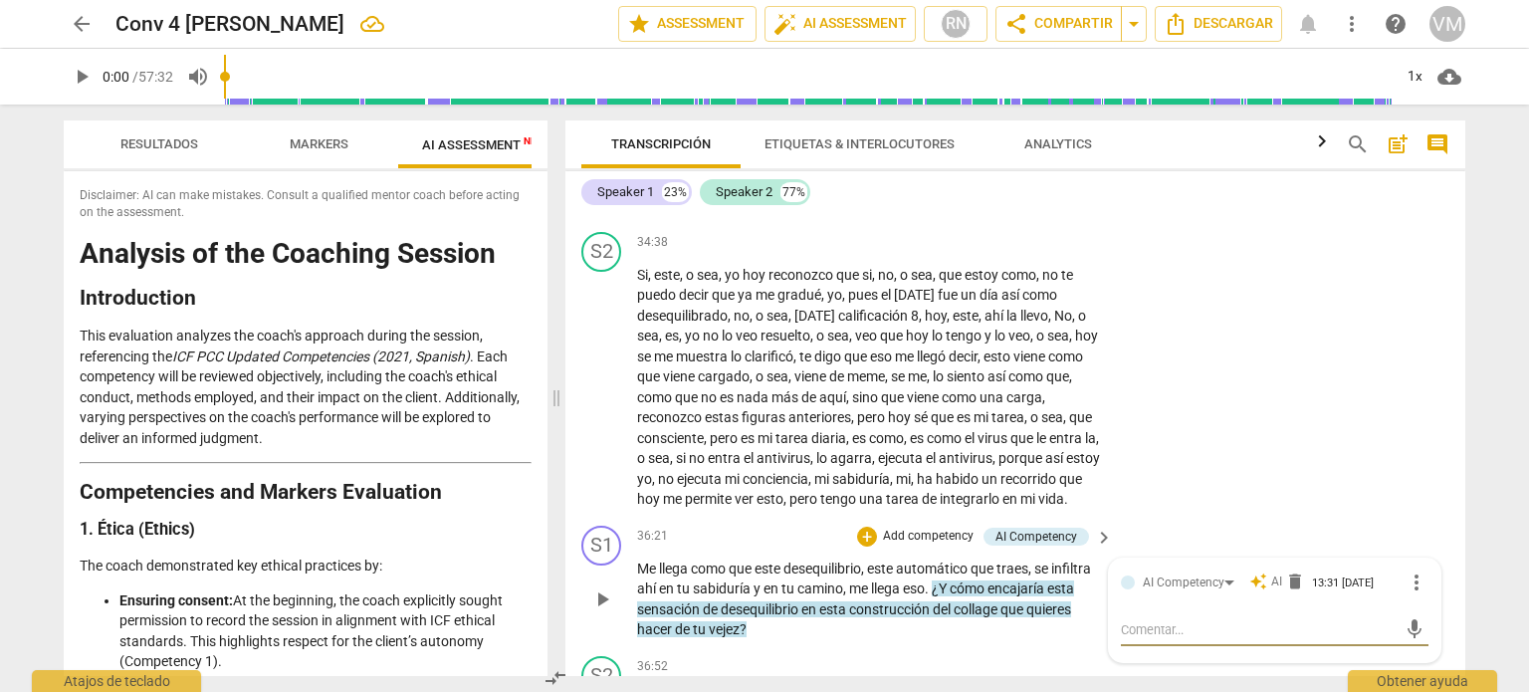
click at [1133, 594] on div "AI Competency auto_awesome AI delete 13:31 [DATE] more_vert" at bounding box center [1275, 582] width 308 height 24
click at [1226, 590] on div "AI Competency" at bounding box center [1192, 581] width 99 height 17
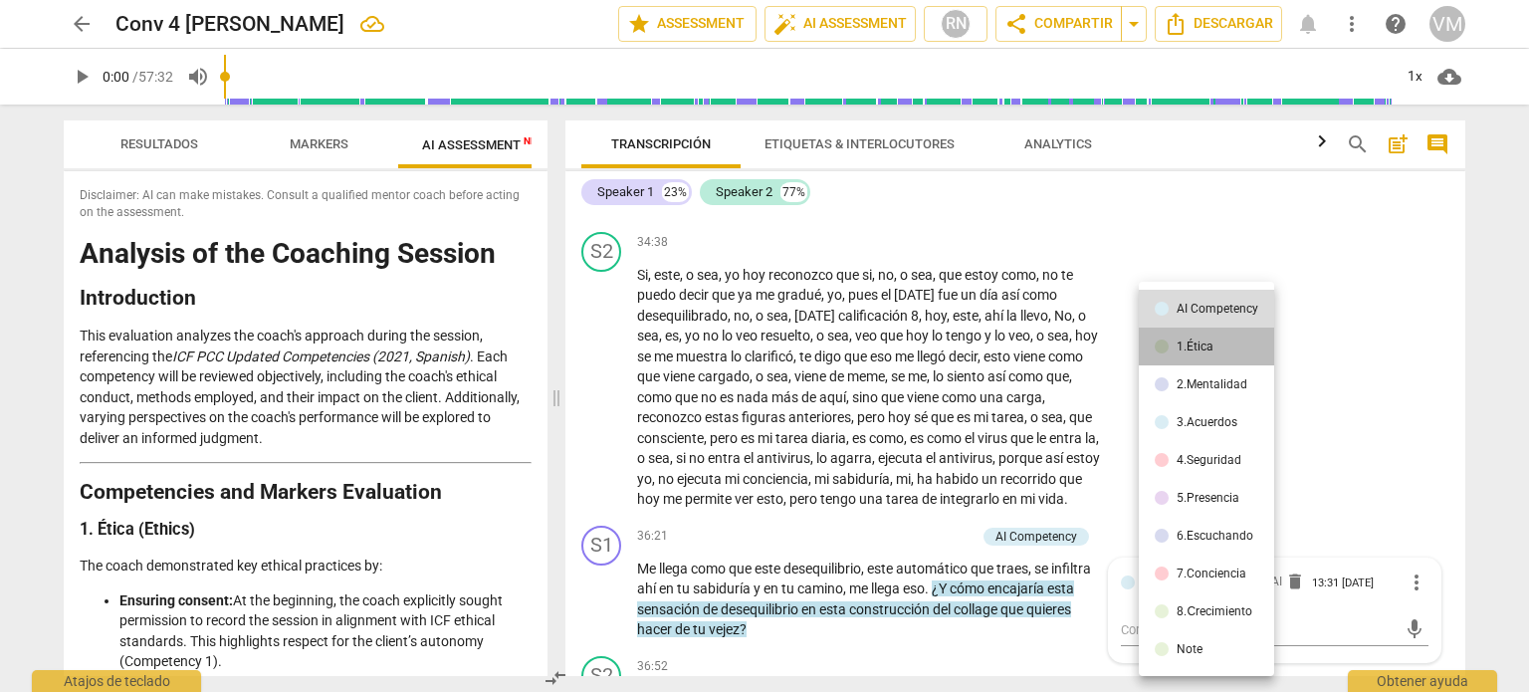
click at [1190, 351] on div "1.Ética" at bounding box center [1195, 346] width 37 height 12
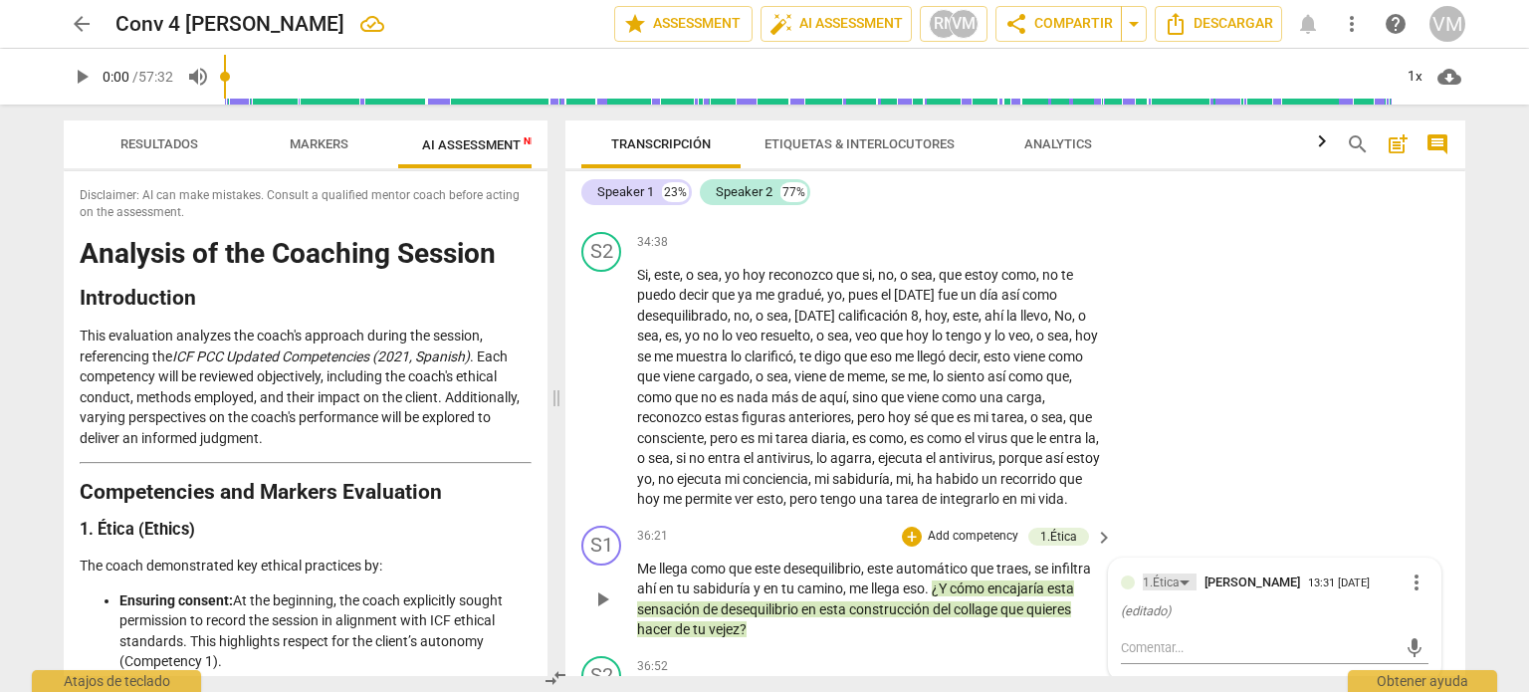
click at [1183, 590] on div "1.Ética" at bounding box center [1170, 581] width 54 height 17
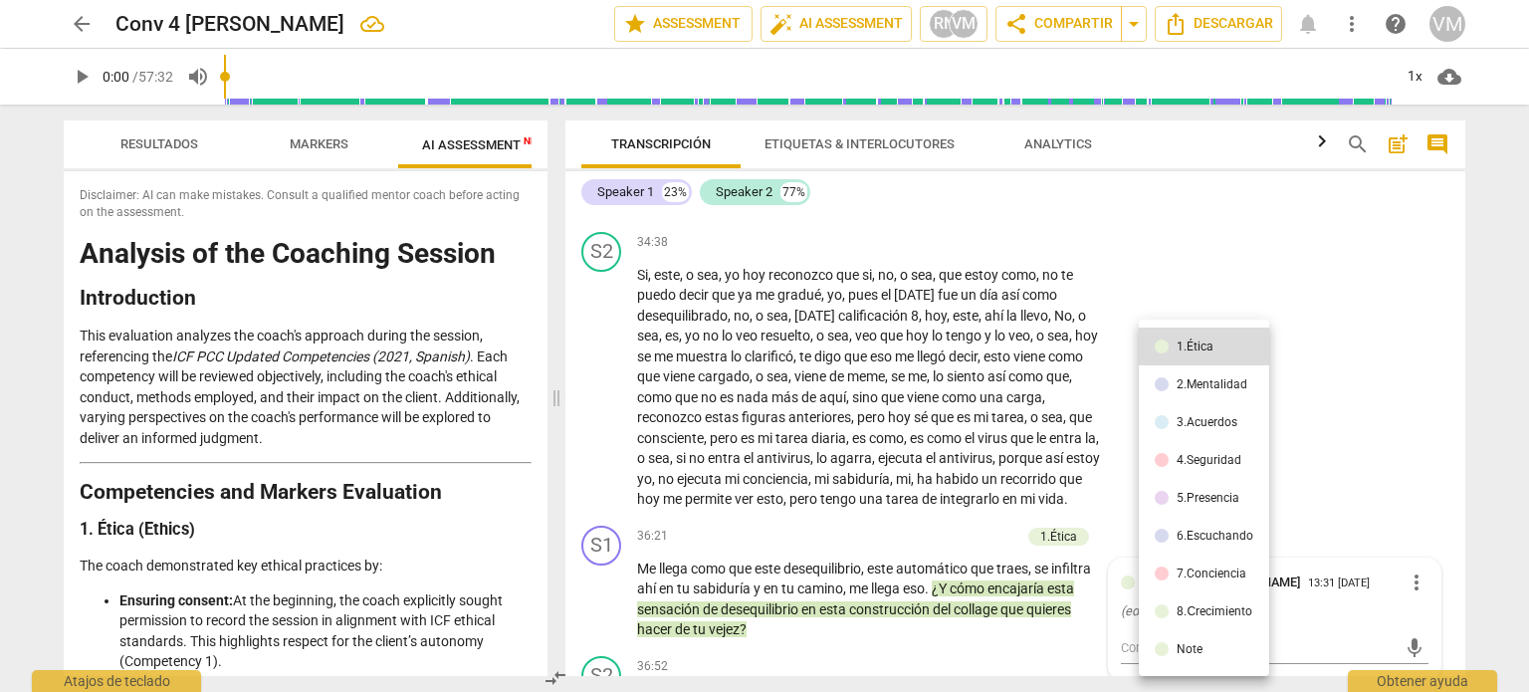
click at [1348, 363] on div at bounding box center [764, 346] width 1529 height 692
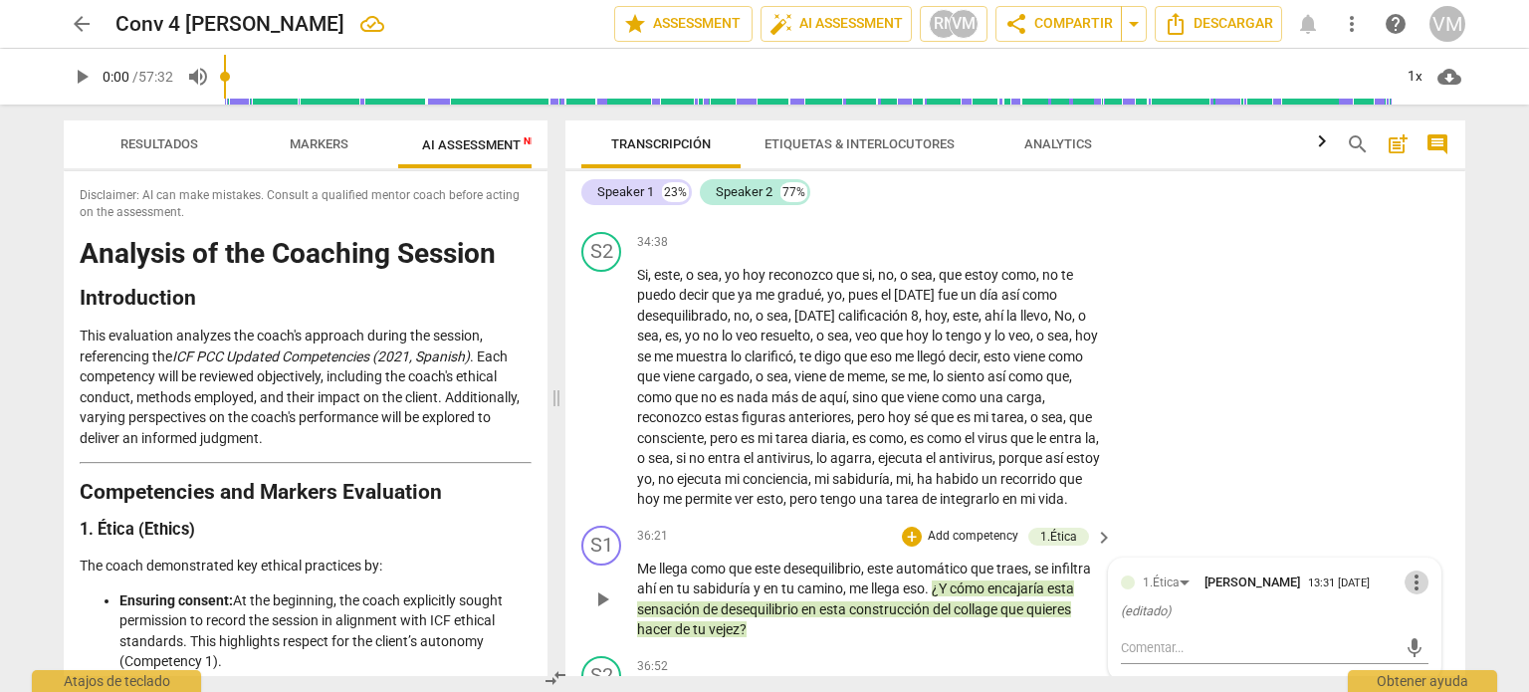
click at [1411, 594] on span "more_vert" at bounding box center [1417, 582] width 24 height 24
click at [1438, 649] on li "Borrar" at bounding box center [1434, 650] width 70 height 38
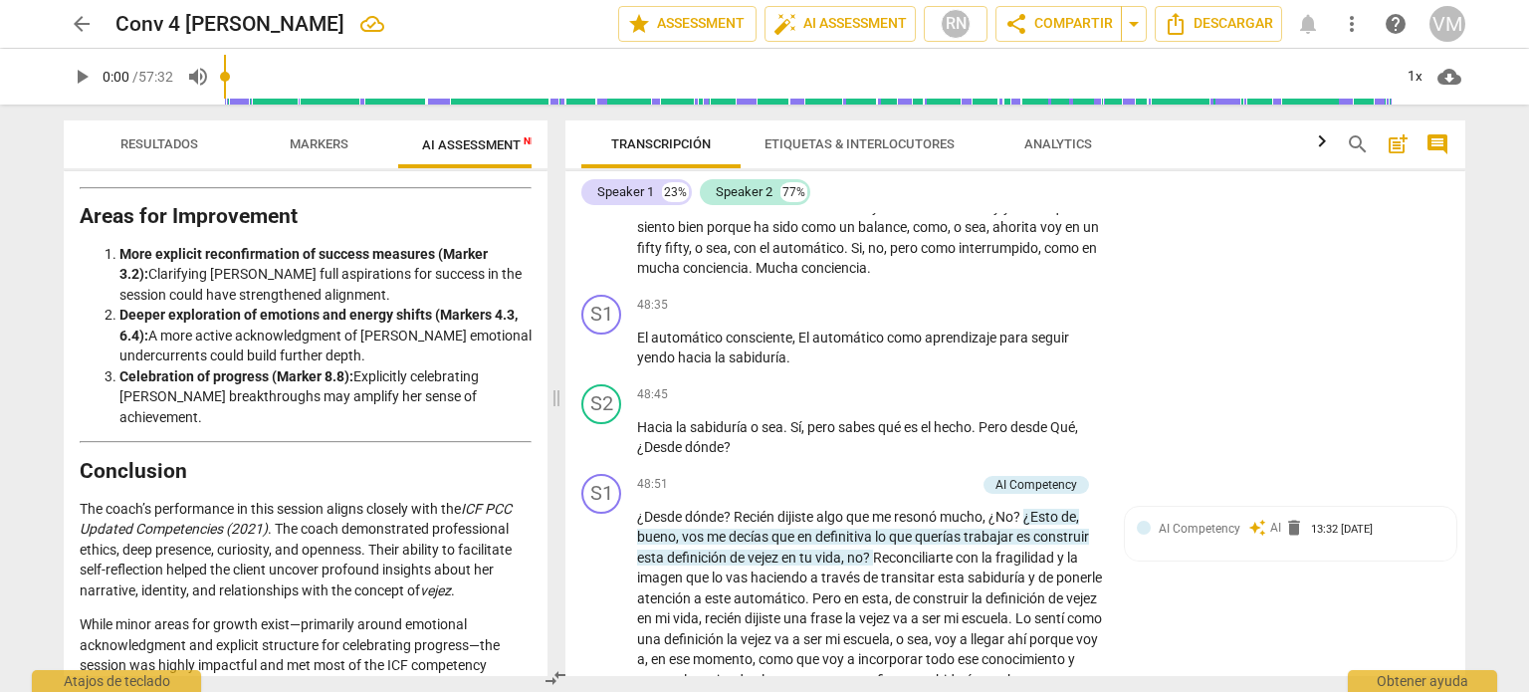
scroll to position [3724, 0]
